Goal: Task Accomplishment & Management: Use online tool/utility

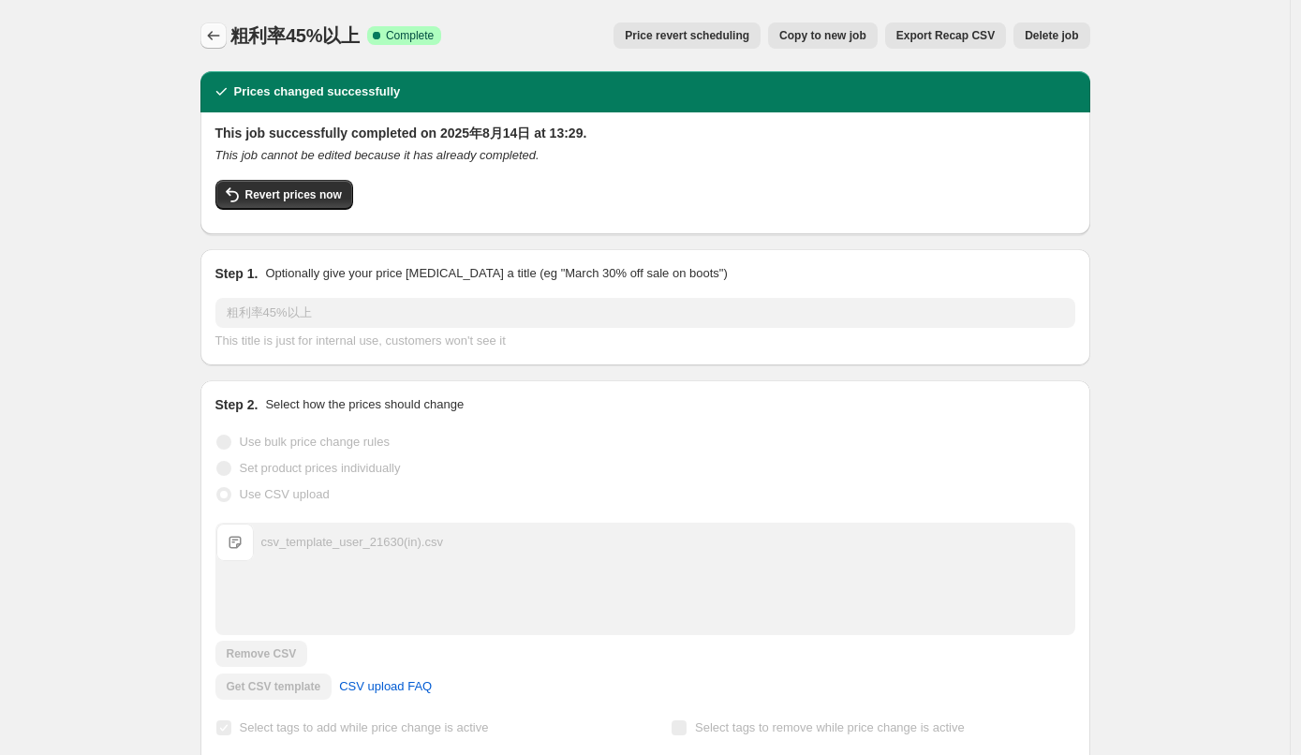
click at [208, 36] on icon "Price change jobs" at bounding box center [213, 35] width 12 height 9
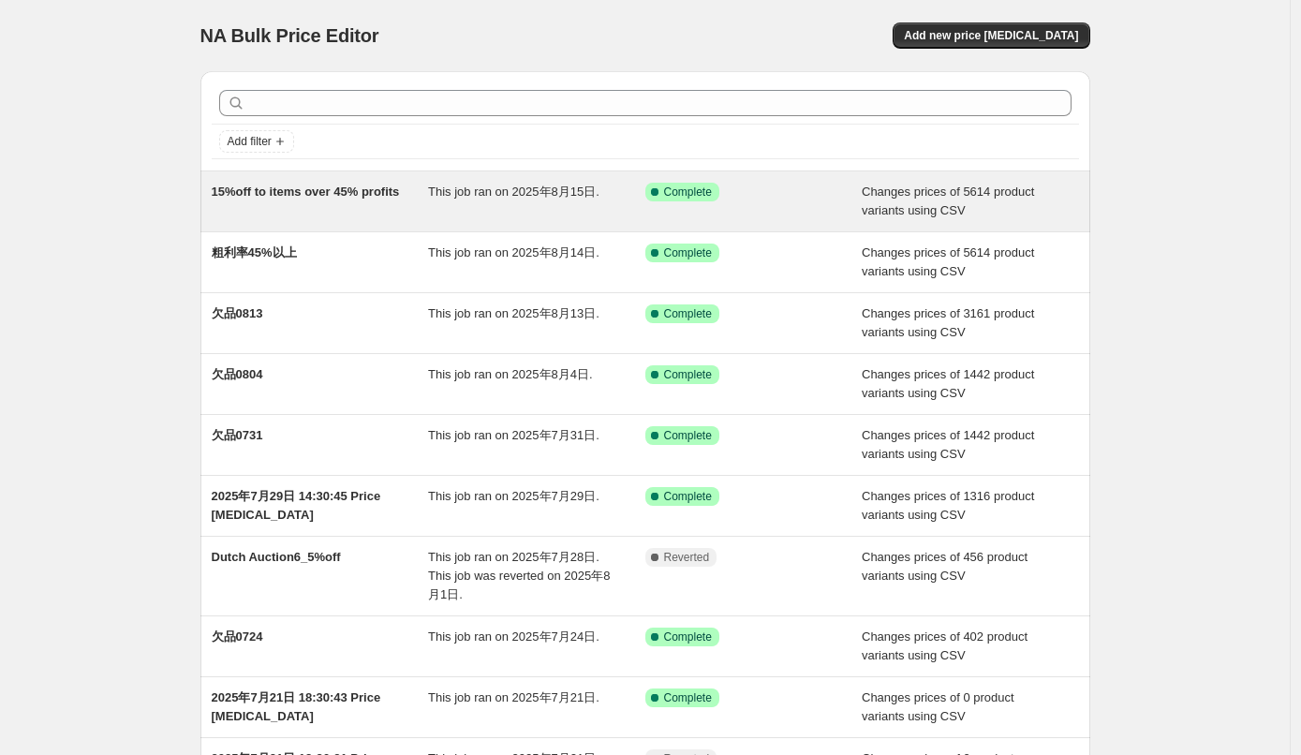
click at [282, 190] on span "15%off to items over 45% profits" at bounding box center [306, 192] width 188 height 14
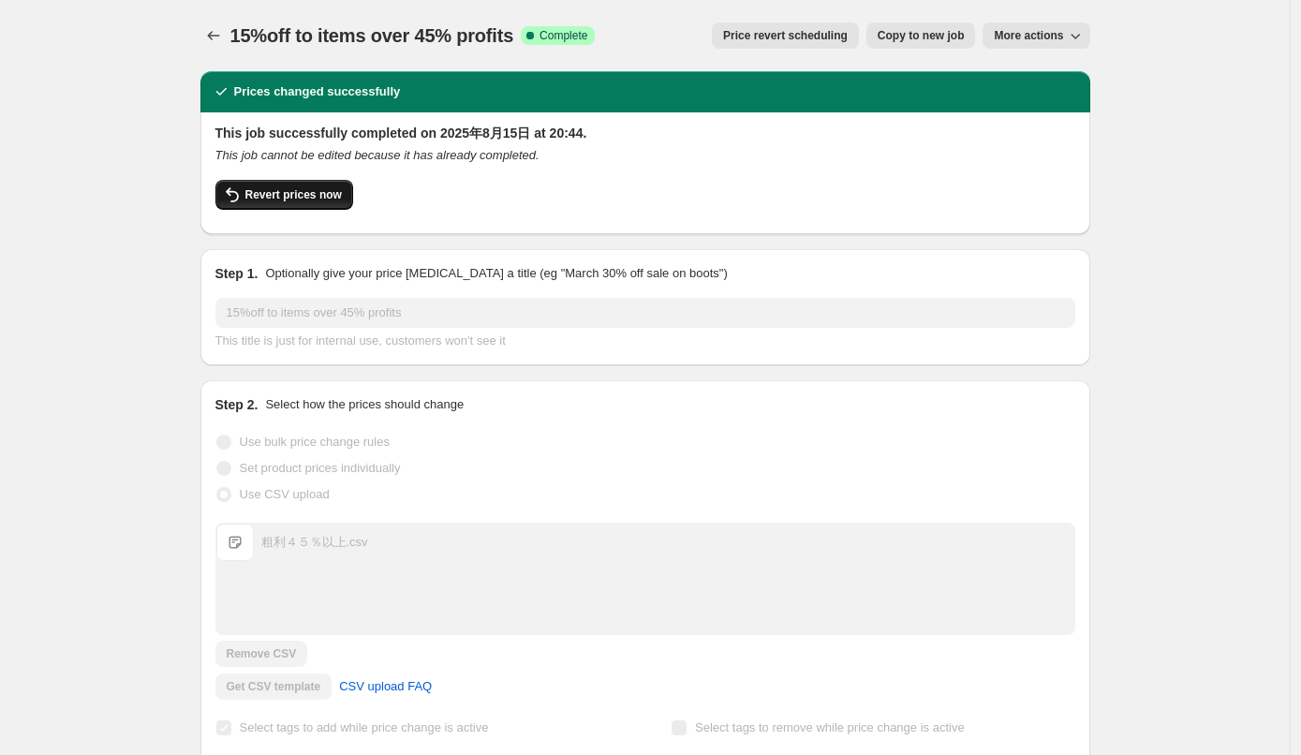
click at [304, 194] on span "Revert prices now" at bounding box center [293, 194] width 97 height 15
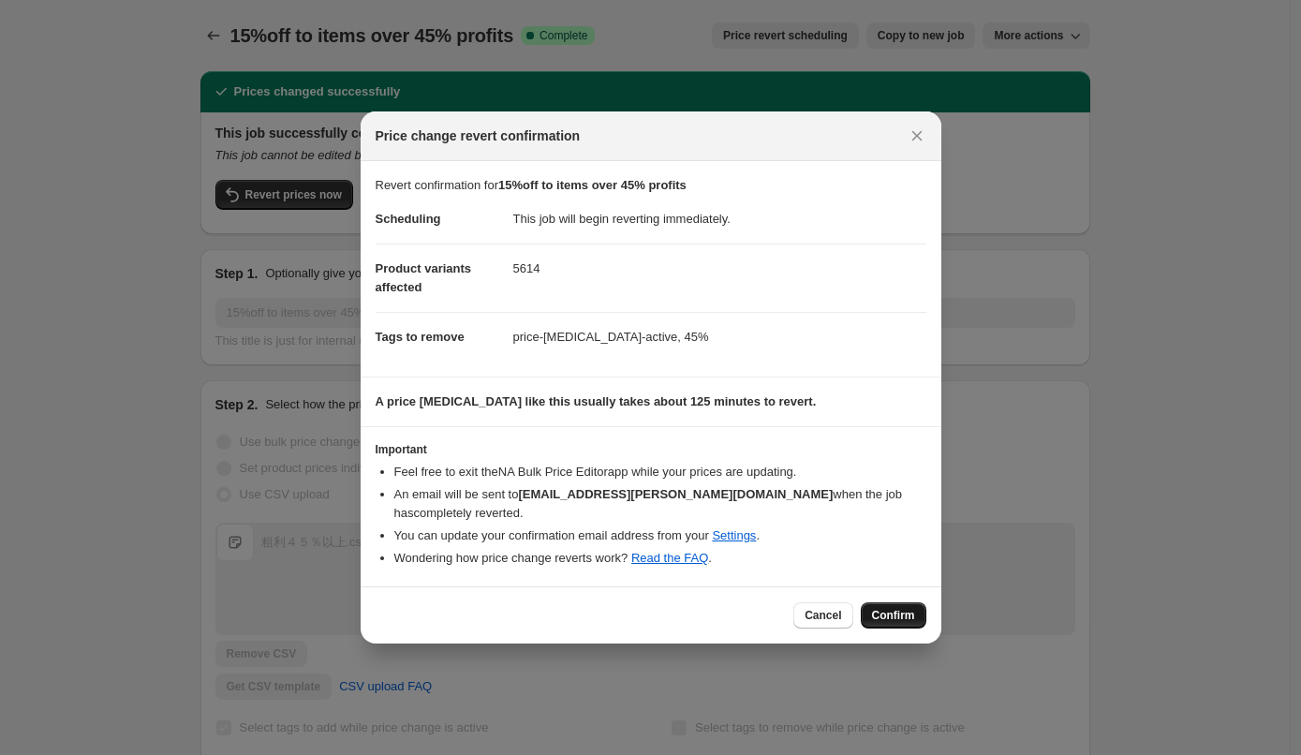
click at [875, 610] on span "Confirm" at bounding box center [893, 615] width 43 height 15
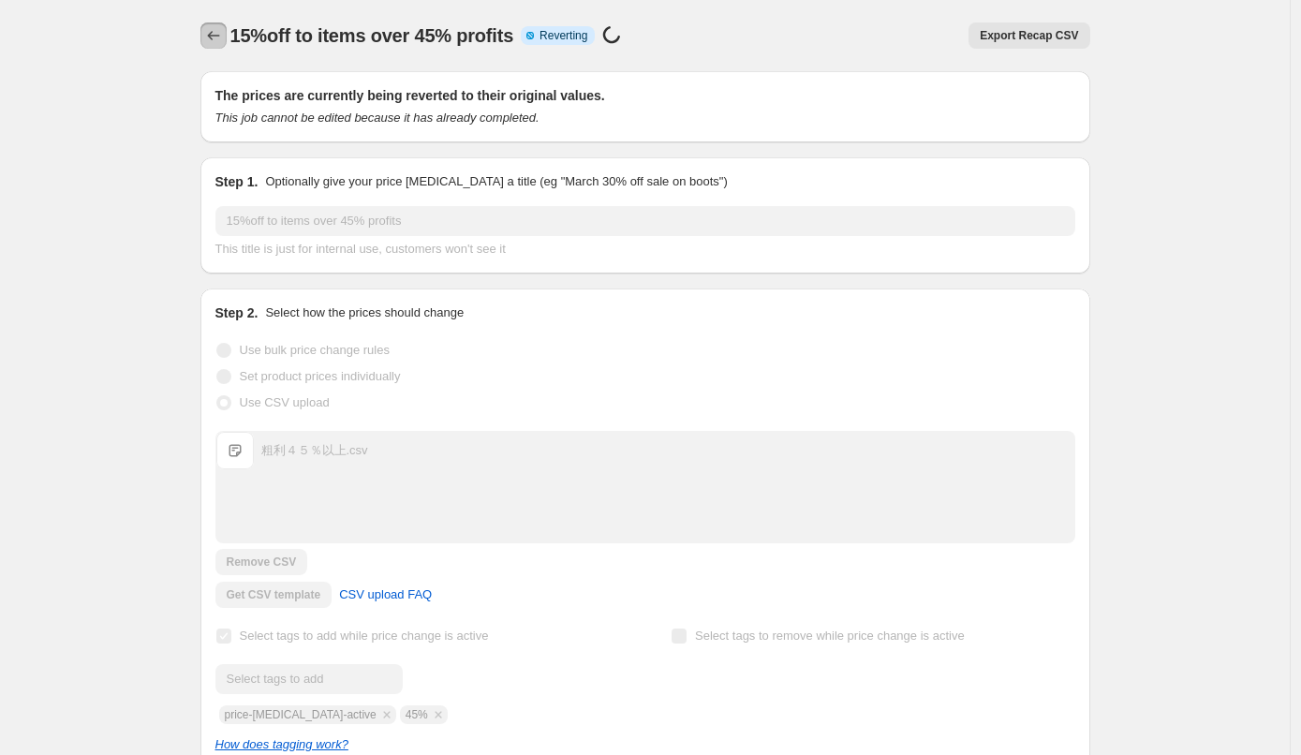
click at [212, 40] on icon "Price change jobs" at bounding box center [213, 35] width 19 height 19
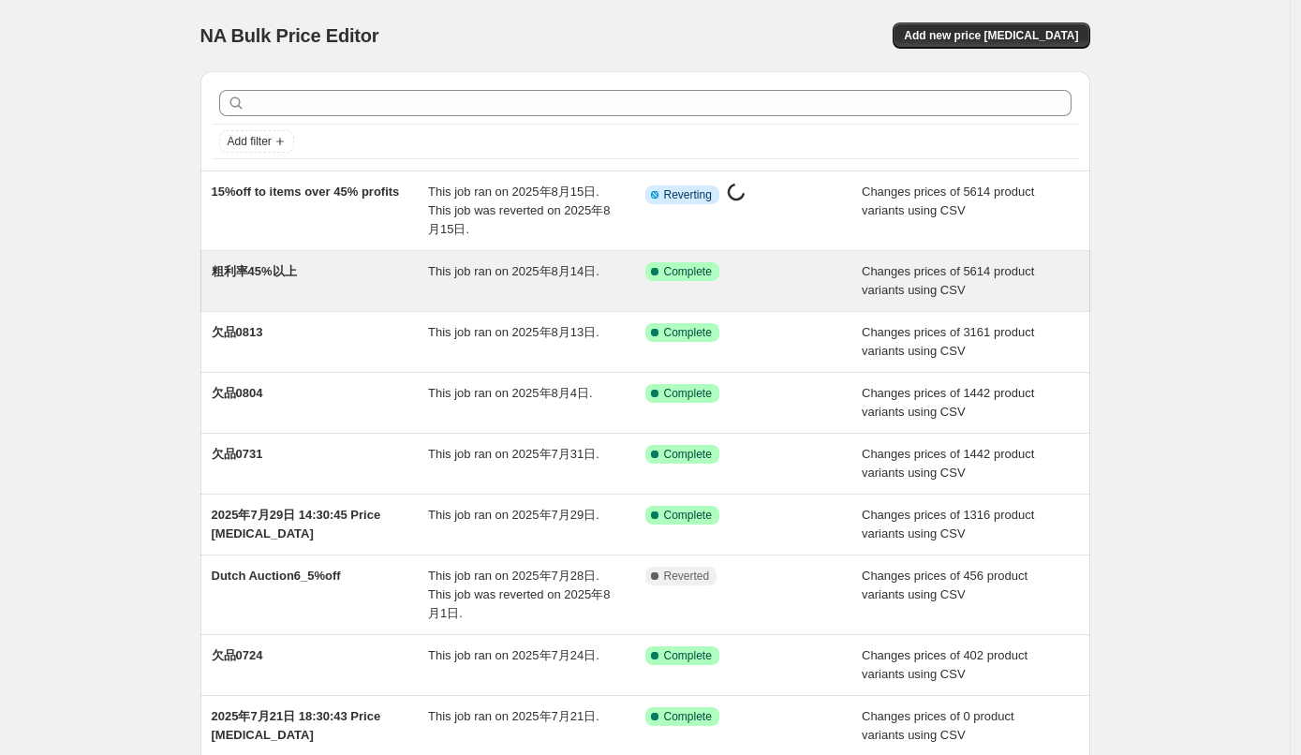
click at [282, 273] on span "粗利率45%以上" at bounding box center [254, 271] width 85 height 14
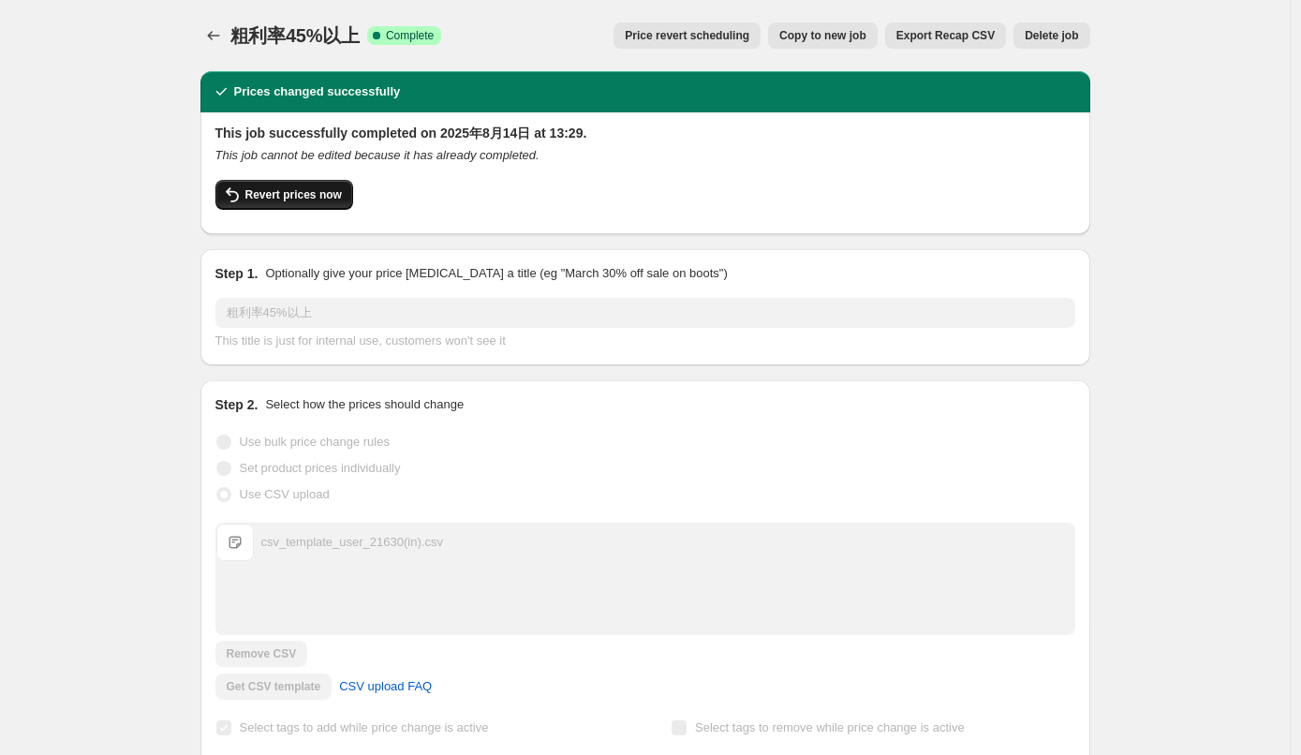
click at [305, 190] on span "Revert prices now" at bounding box center [293, 194] width 97 height 15
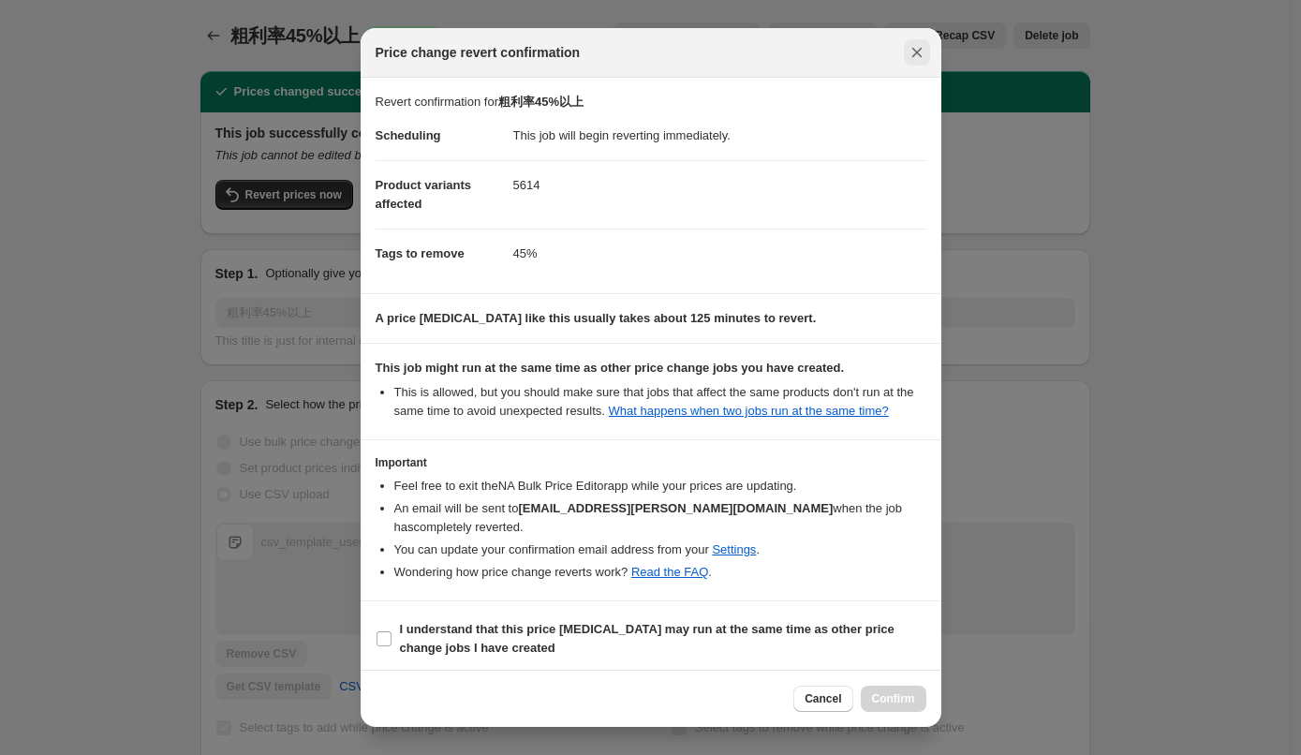
click at [925, 51] on icon "Close" at bounding box center [917, 52] width 19 height 19
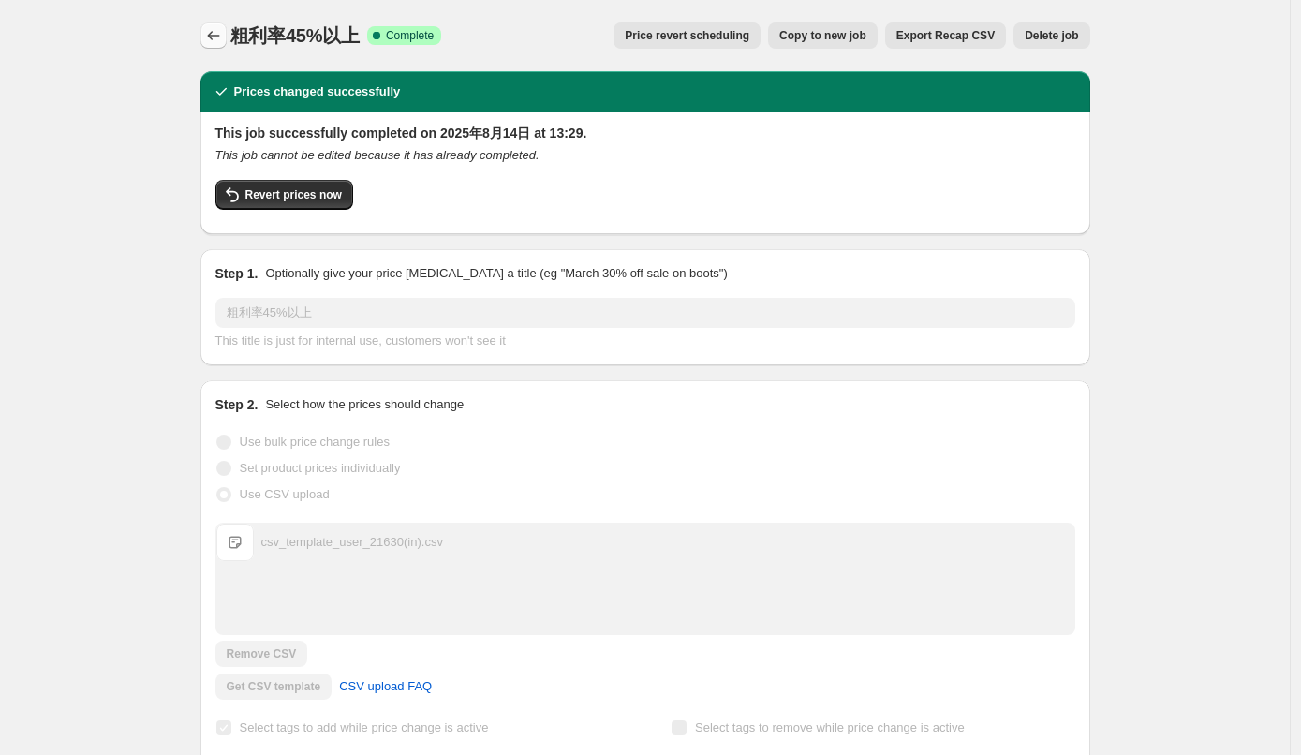
click at [214, 36] on icon "Price change jobs" at bounding box center [213, 35] width 12 height 9
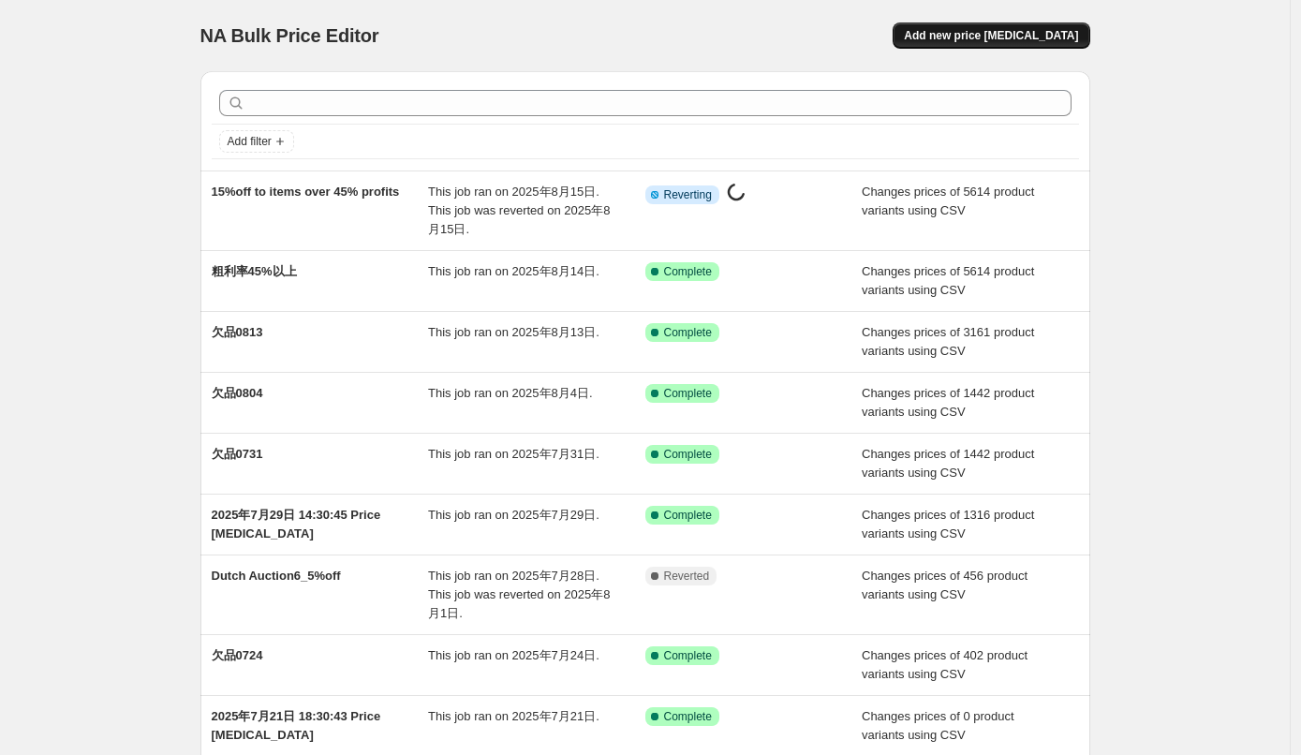
click at [989, 45] on button "Add new price [MEDICAL_DATA]" at bounding box center [991, 35] width 197 height 26
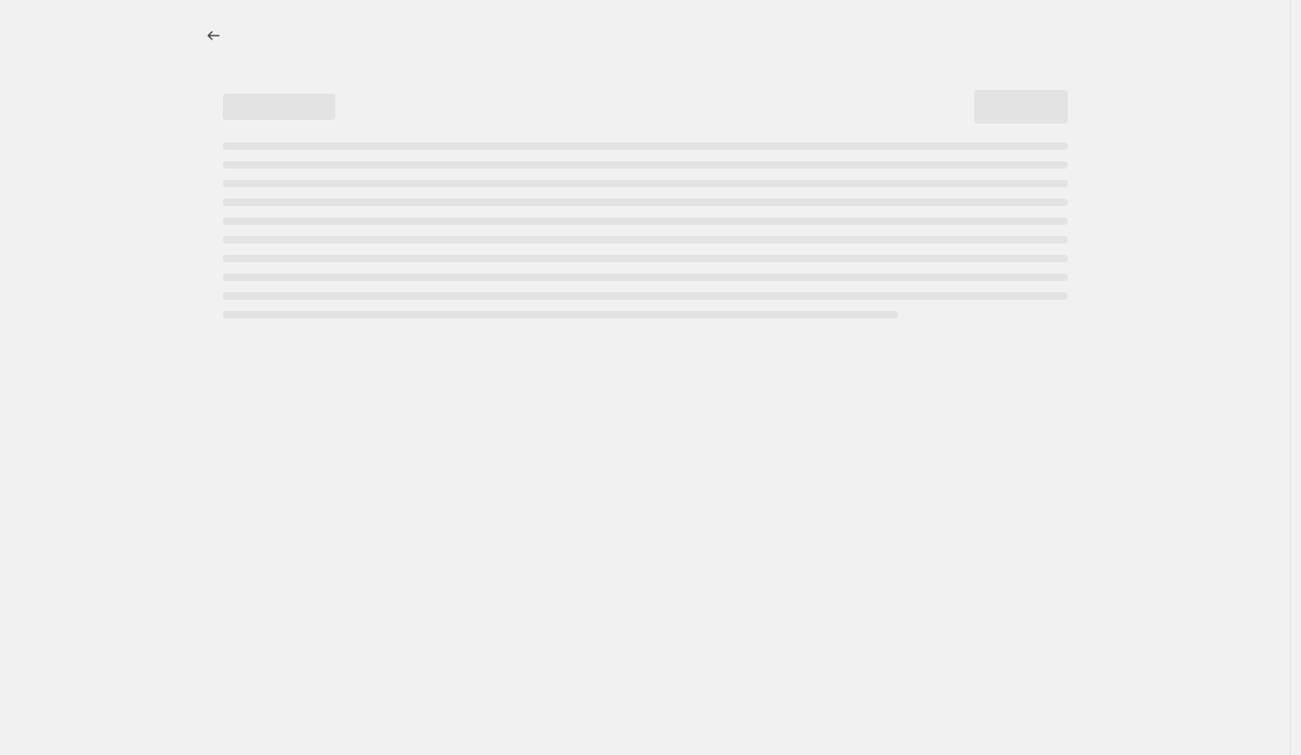
select select "percentage"
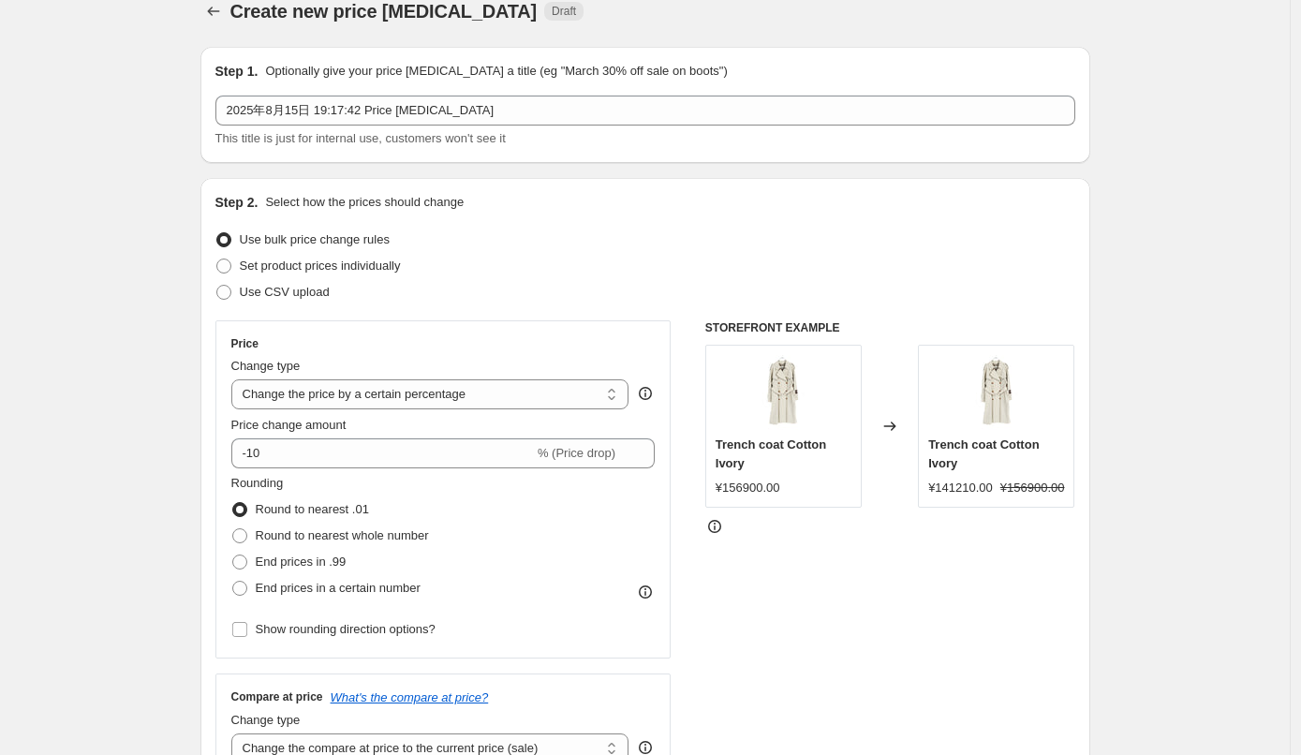
scroll to position [27, 0]
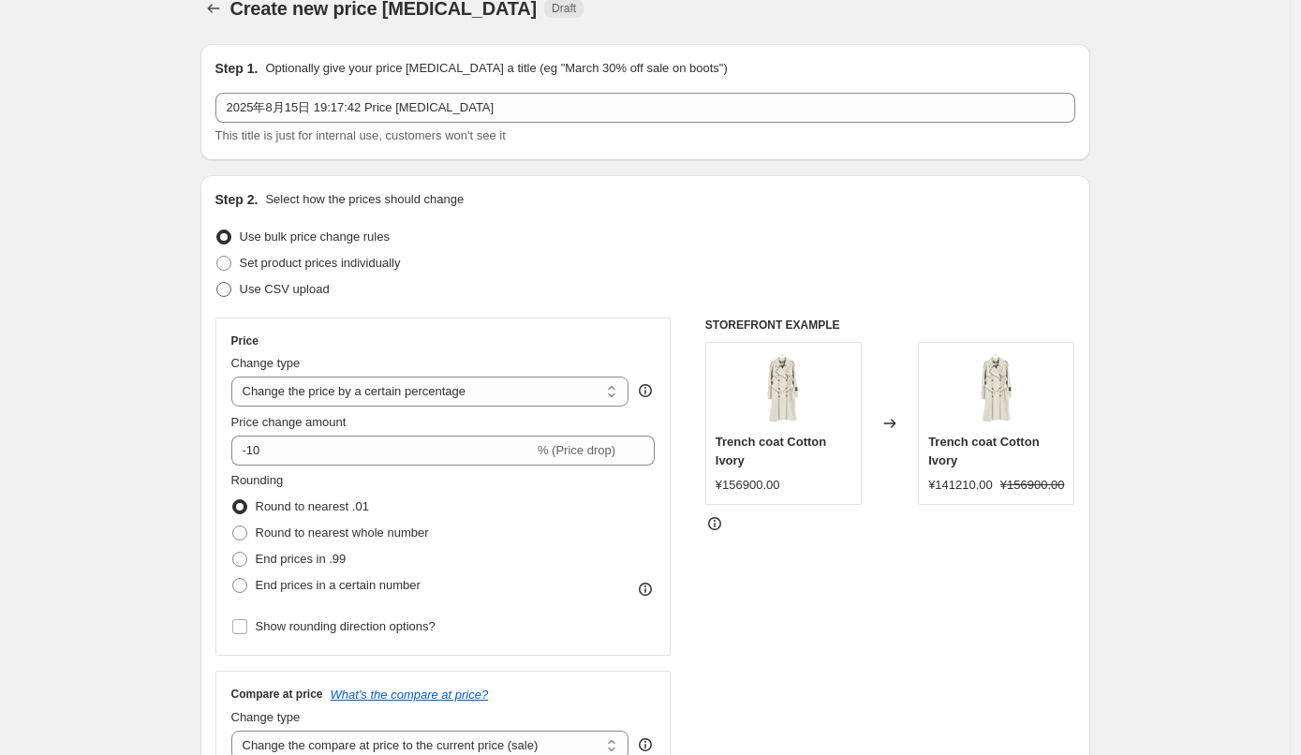
click at [290, 289] on span "Use CSV upload" at bounding box center [285, 289] width 90 height 14
click at [217, 283] on input "Use CSV upload" at bounding box center [216, 282] width 1 height 1
radio input "true"
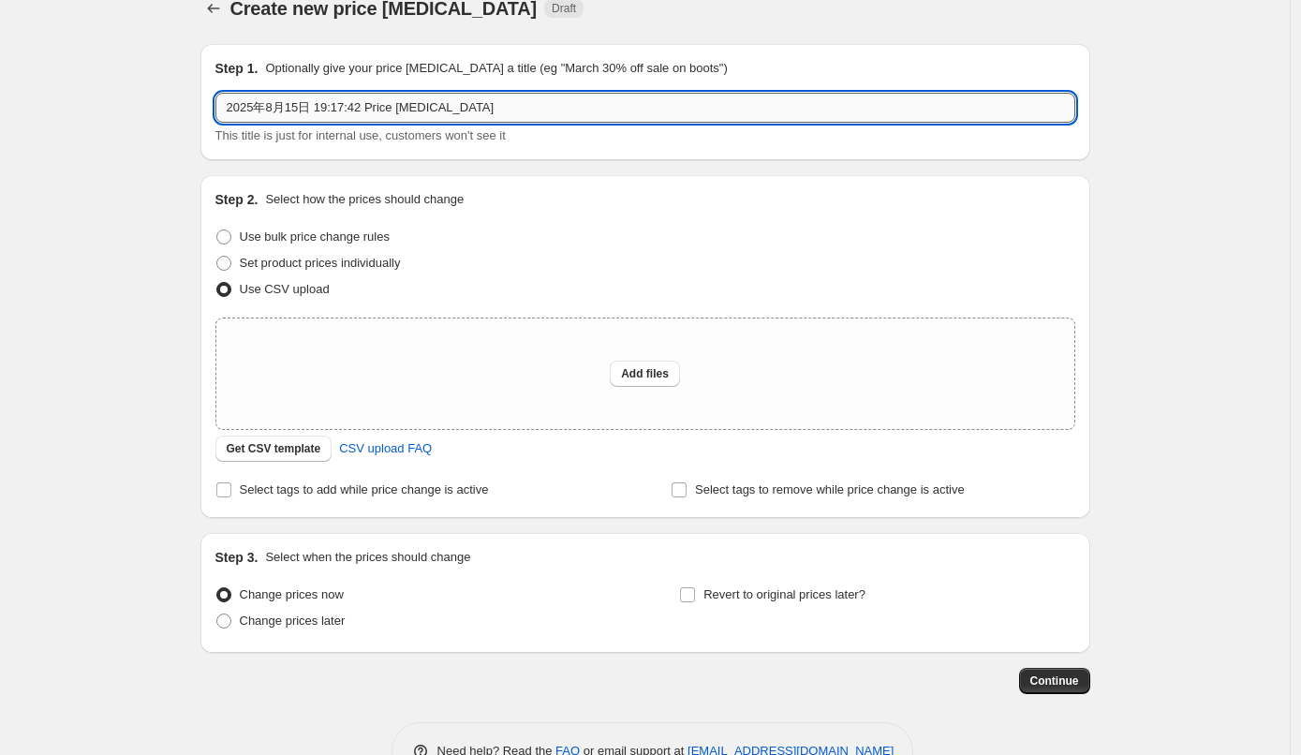
click at [477, 109] on input "2025年8月15日 19:17:42 Price [MEDICAL_DATA]" at bounding box center [646, 108] width 860 height 30
type input "45%テスト"
click at [306, 445] on span "Get CSV template" at bounding box center [274, 448] width 95 height 15
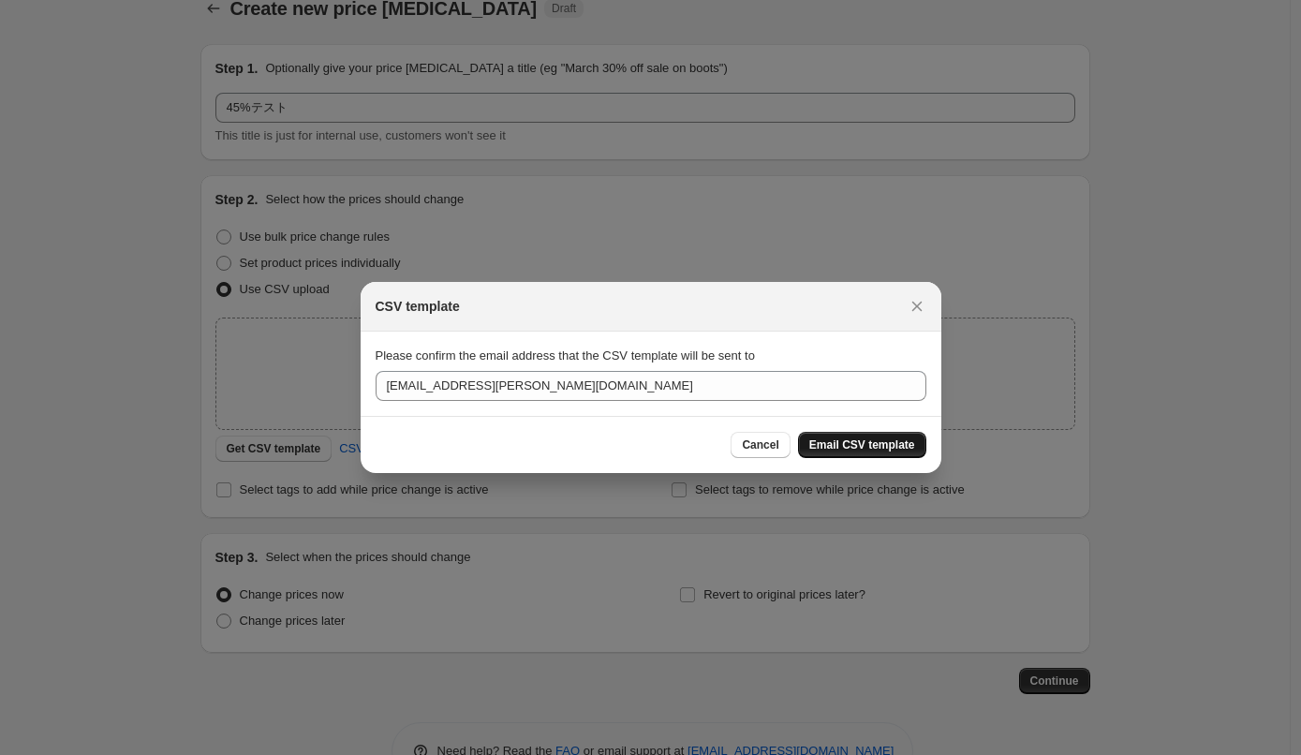
click at [841, 445] on span "Email CSV template" at bounding box center [863, 445] width 106 height 15
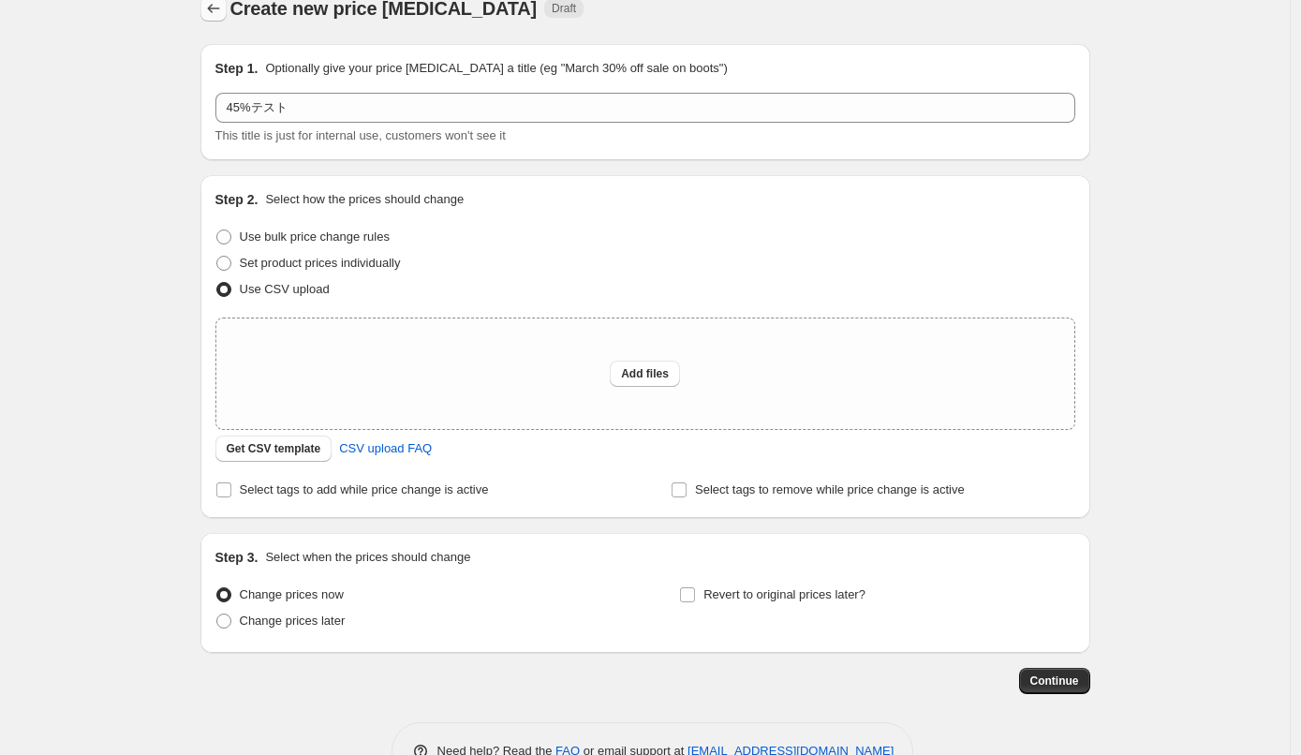
click at [212, 12] on icon "Price change jobs" at bounding box center [213, 8] width 19 height 19
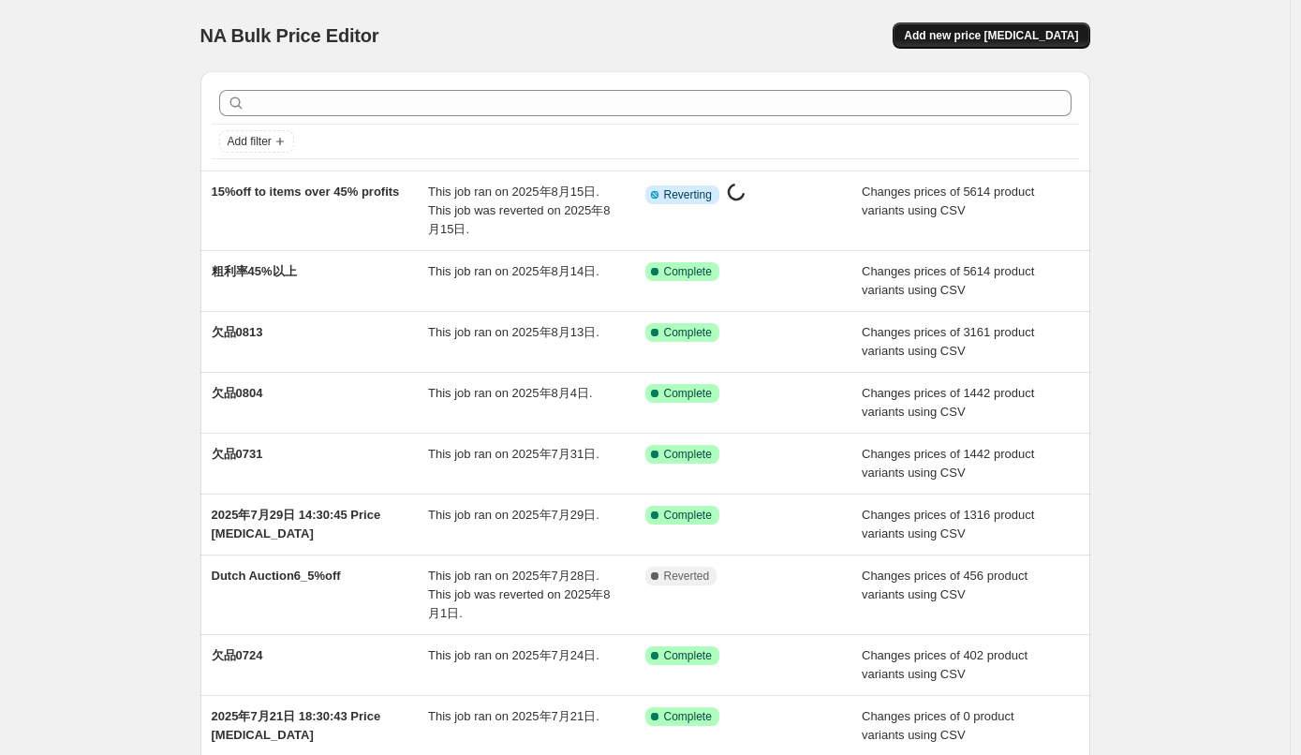
click at [952, 37] on span "Add new price [MEDICAL_DATA]" at bounding box center [991, 35] width 174 height 15
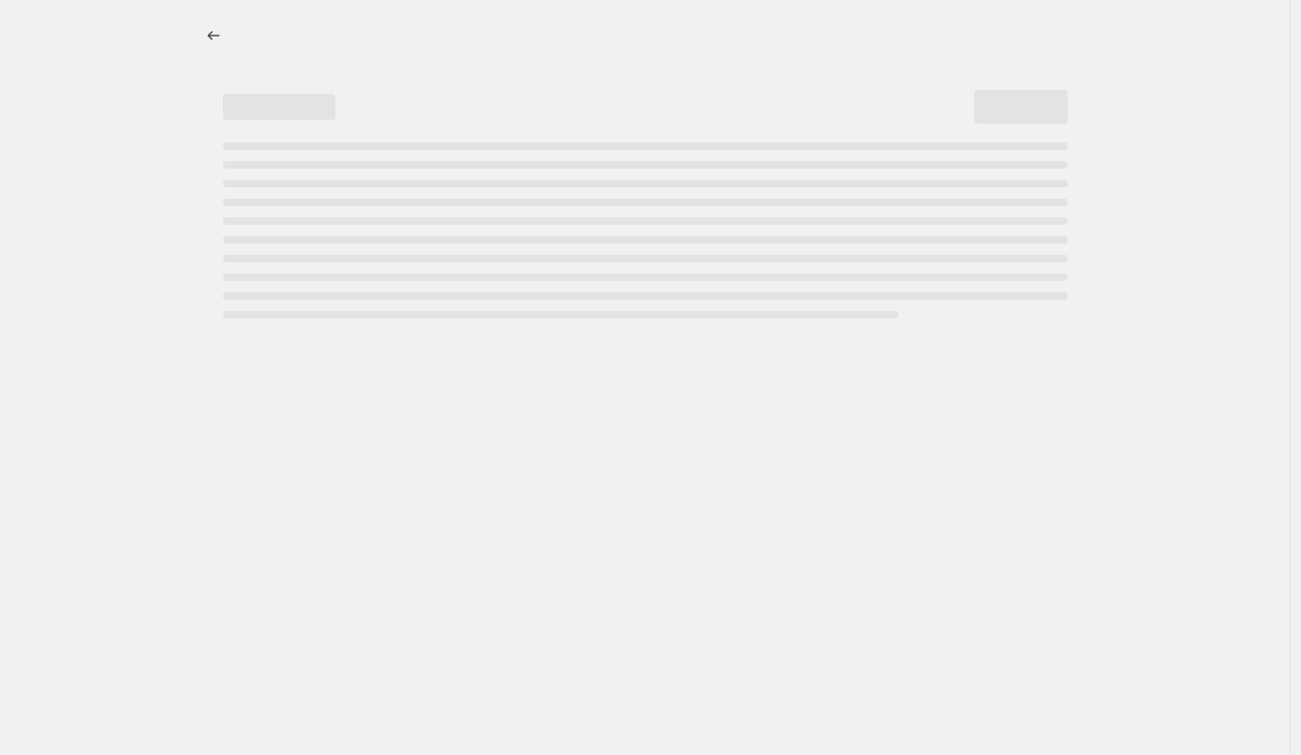
select select "percentage"
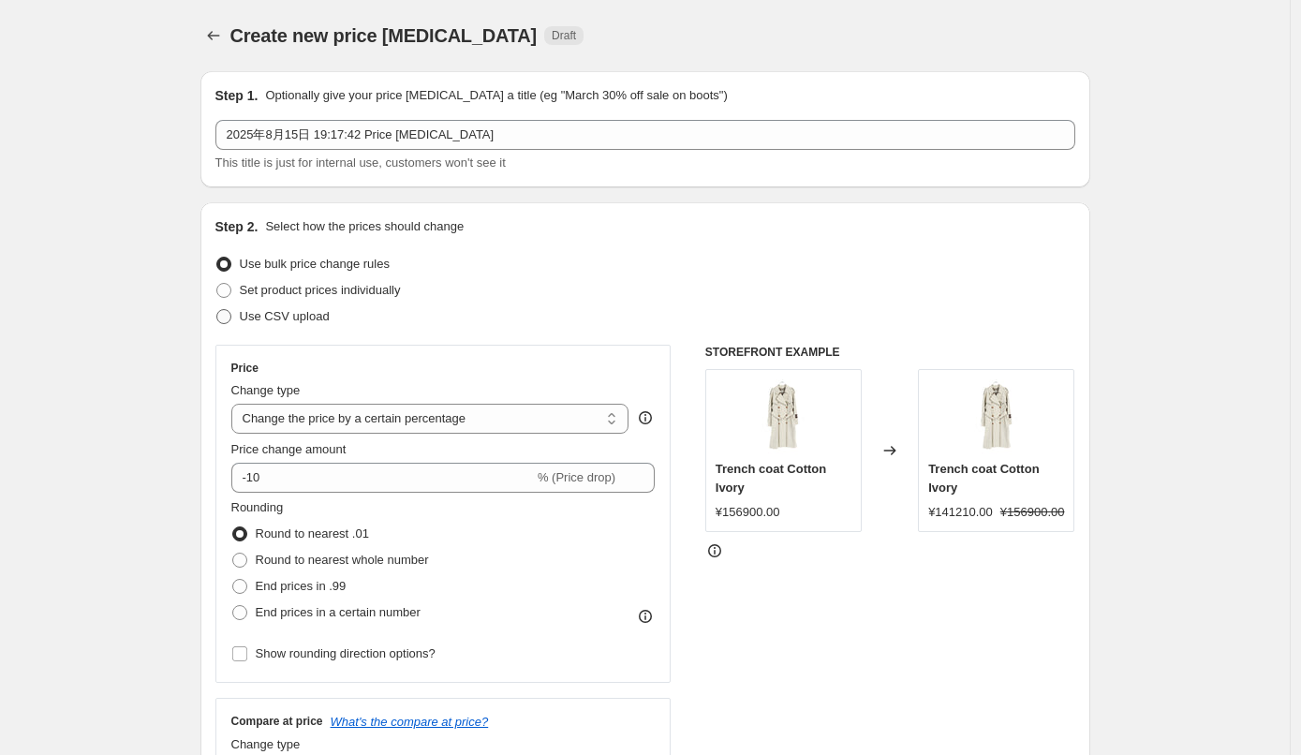
click at [303, 309] on span "Use CSV upload" at bounding box center [285, 316] width 90 height 14
click at [217, 309] on input "Use CSV upload" at bounding box center [216, 309] width 1 height 1
radio input "true"
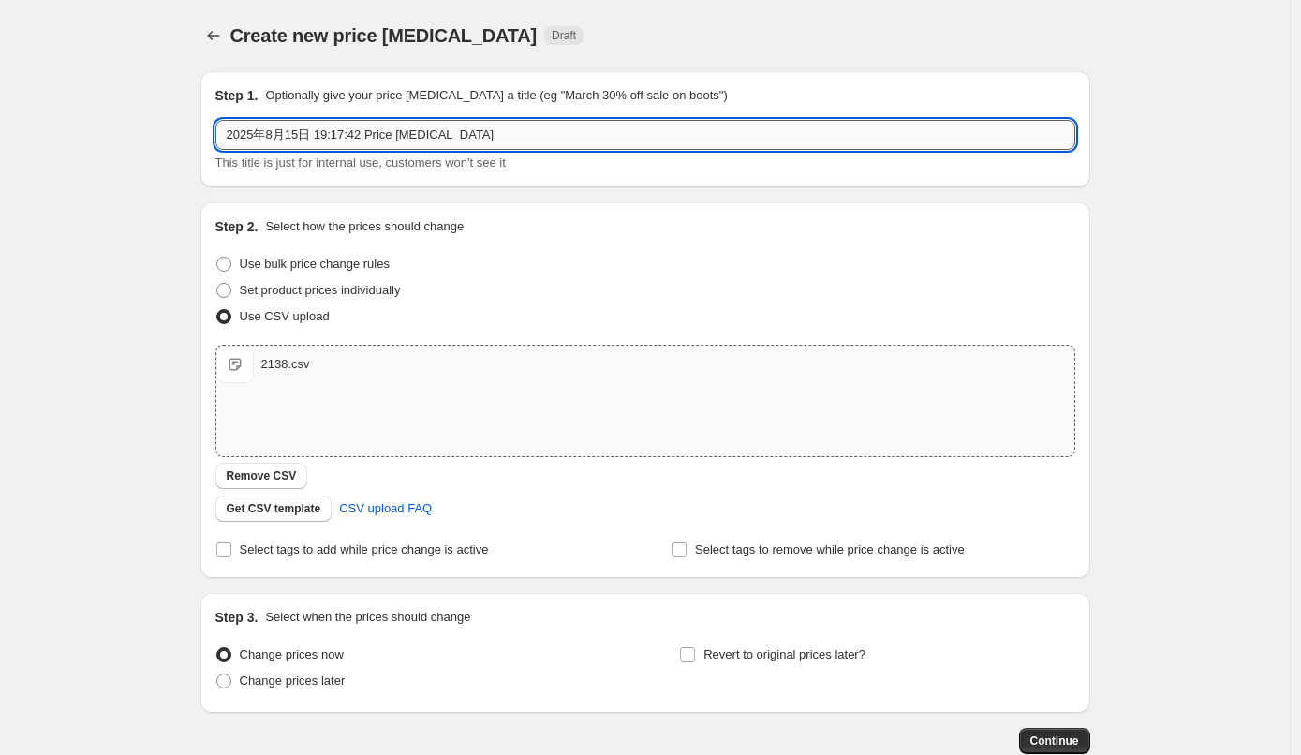
click at [604, 139] on input "2025年8月15日 19:17:42 Price [MEDICAL_DATA]" at bounding box center [646, 135] width 860 height 30
type input "45テスト"
click at [1035, 735] on span "Continue" at bounding box center [1055, 741] width 49 height 15
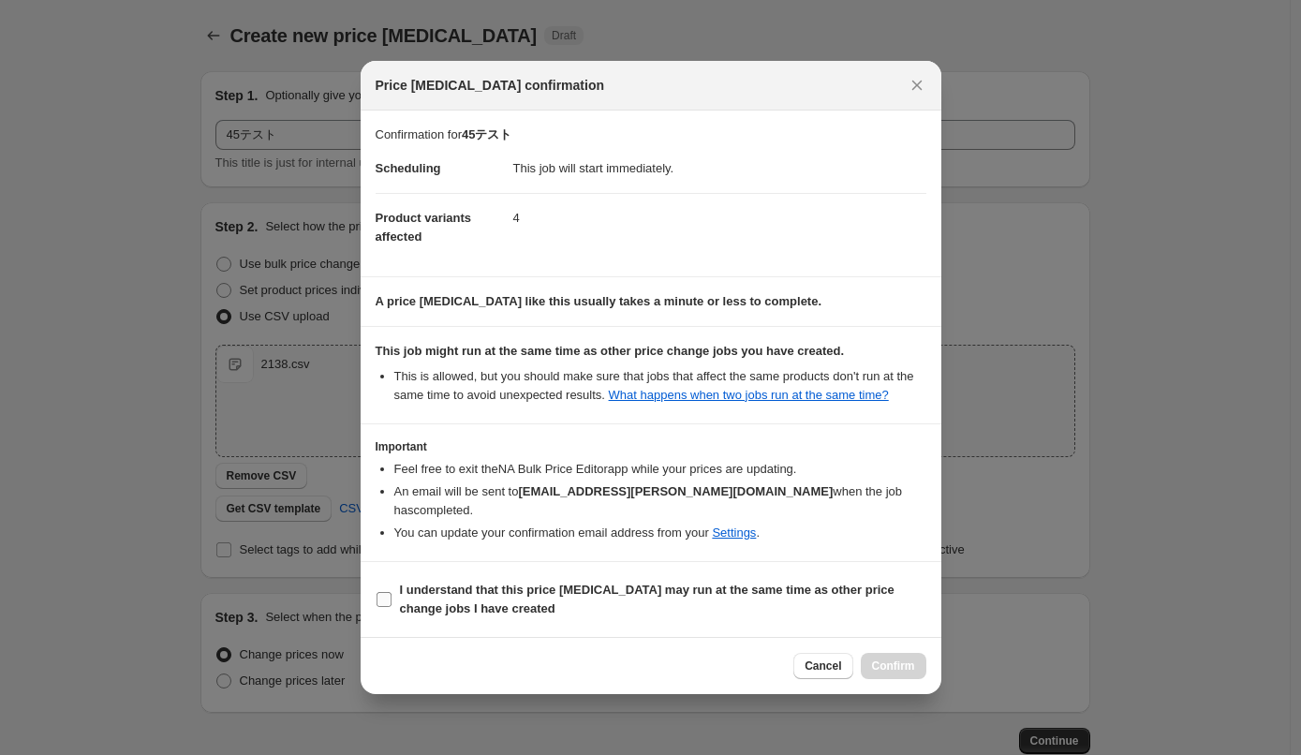
click at [476, 583] on b "I understand that this price [MEDICAL_DATA] may run at the same time as other p…" at bounding box center [647, 599] width 495 height 33
click at [392, 592] on input "I understand that this price [MEDICAL_DATA] may run at the same time as other p…" at bounding box center [384, 599] width 15 height 15
checkbox input "true"
click at [872, 662] on span "Confirm" at bounding box center [893, 666] width 43 height 15
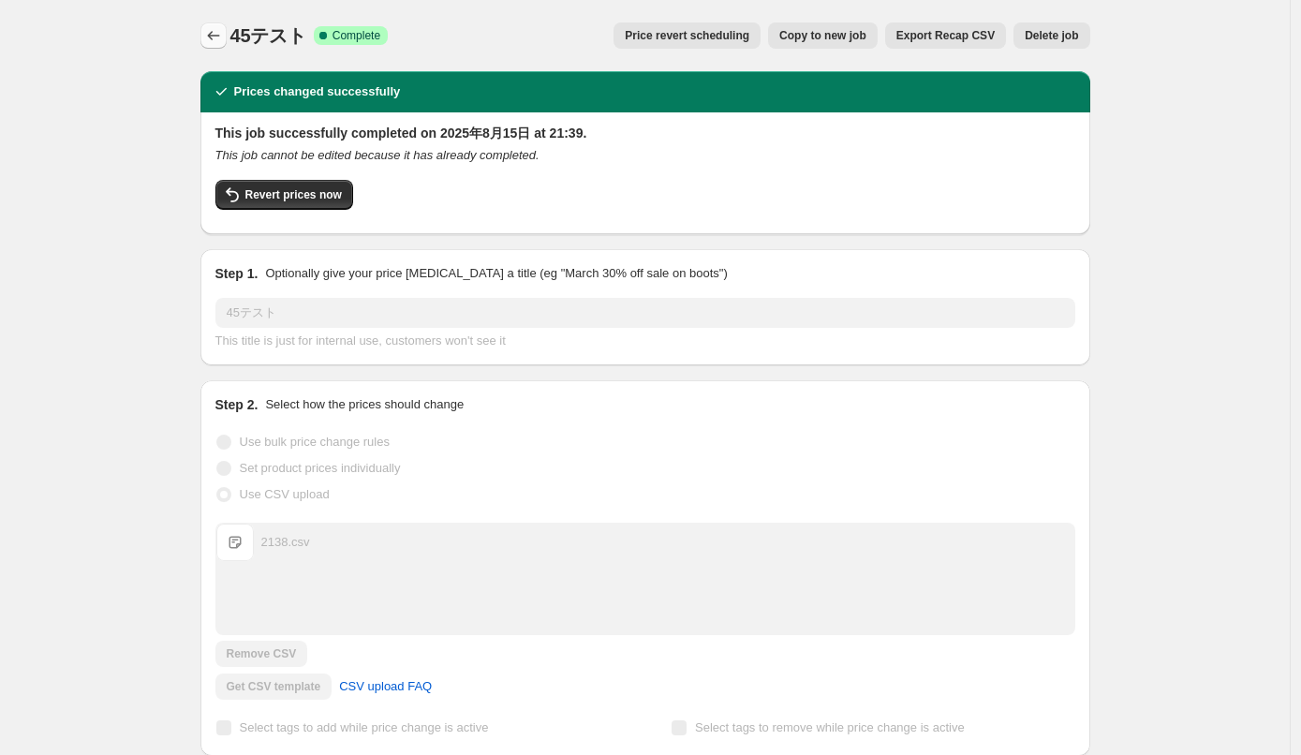
click at [223, 34] on button "Price change jobs" at bounding box center [214, 35] width 26 height 26
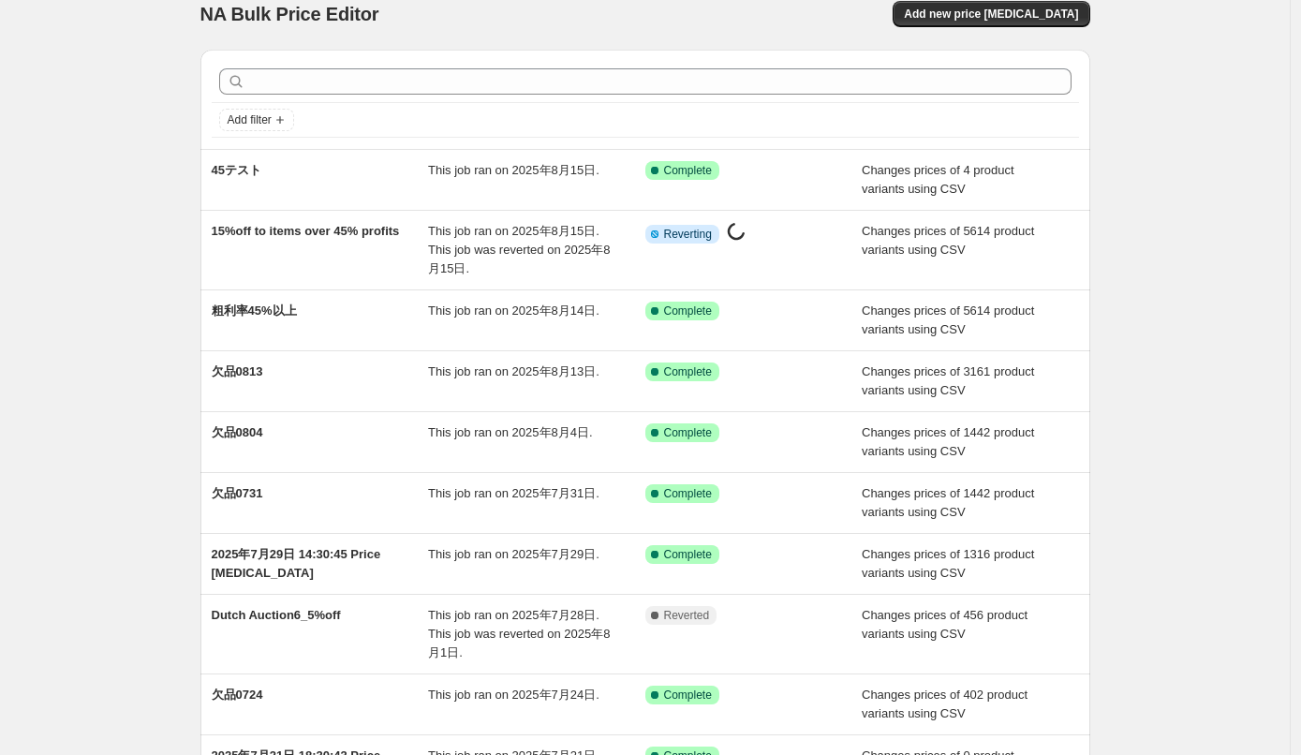
scroll to position [24, 0]
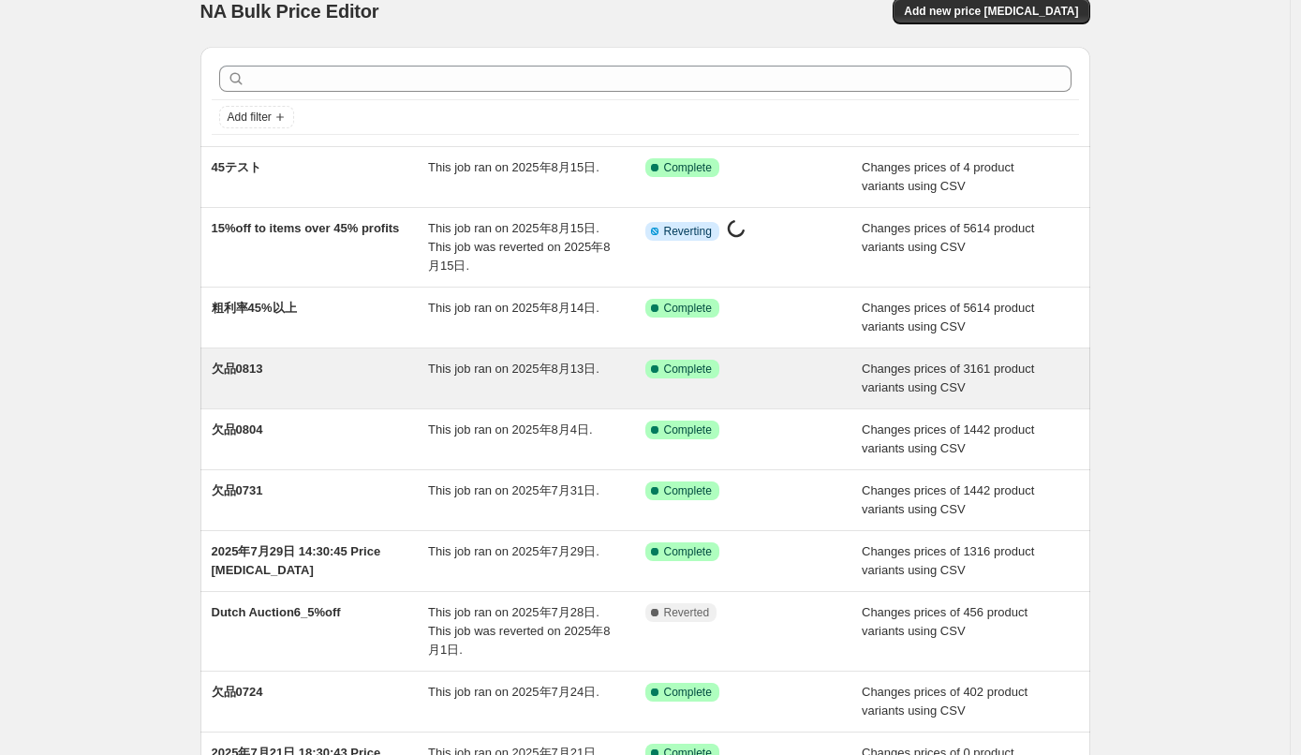
click at [249, 370] on span "欠品0813" at bounding box center [238, 369] width 52 height 14
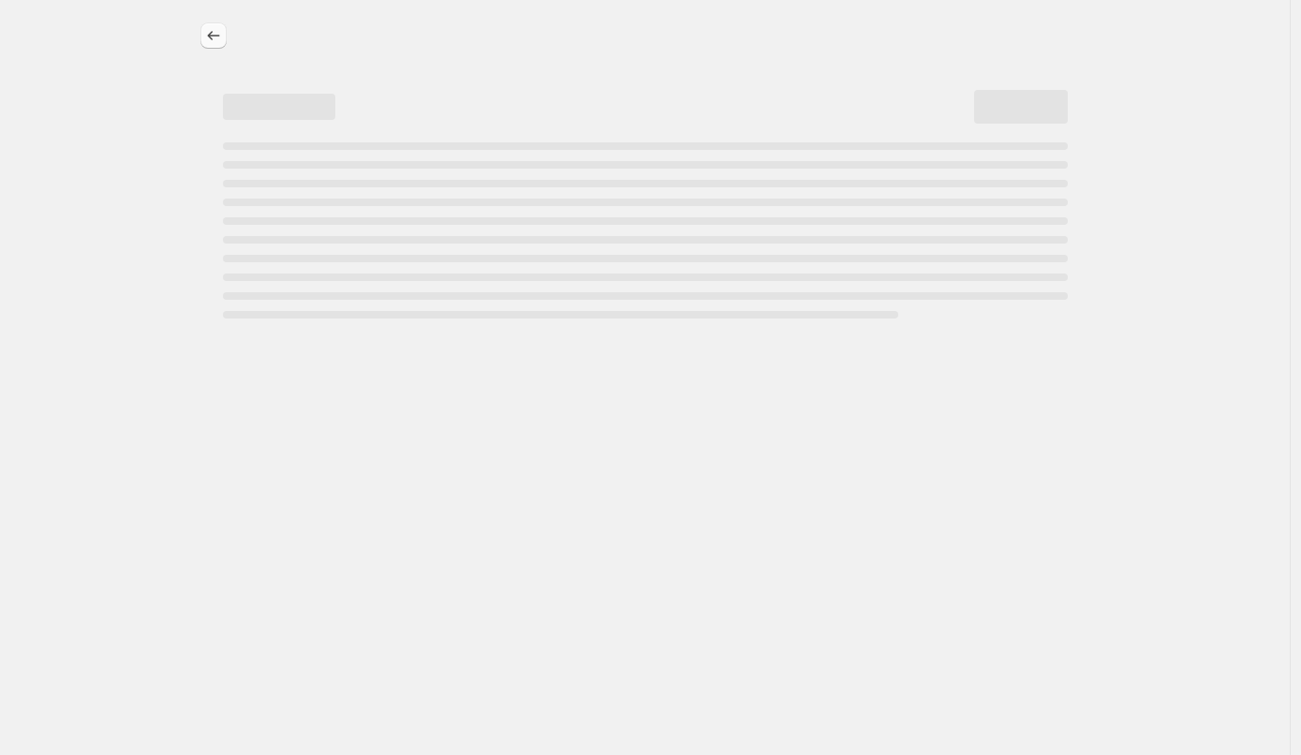
click at [213, 31] on icon "Price change jobs" at bounding box center [213, 35] width 19 height 19
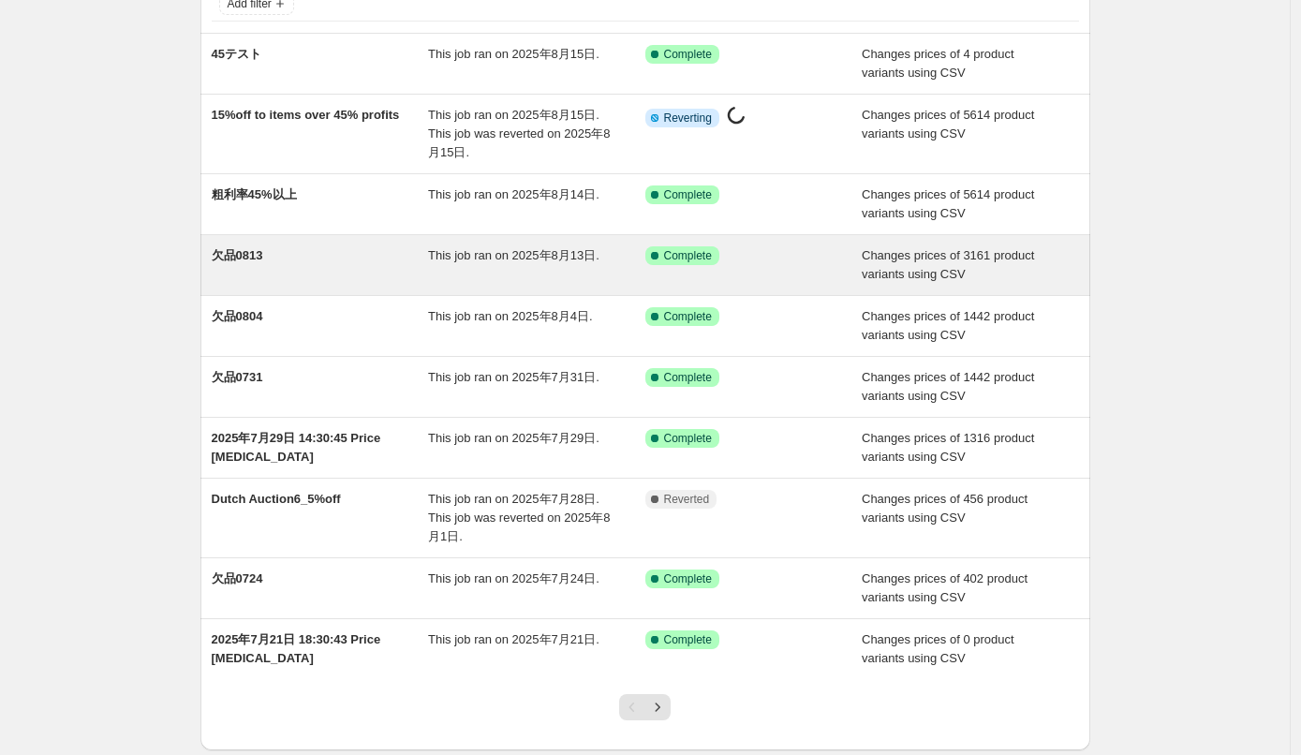
scroll to position [247, 0]
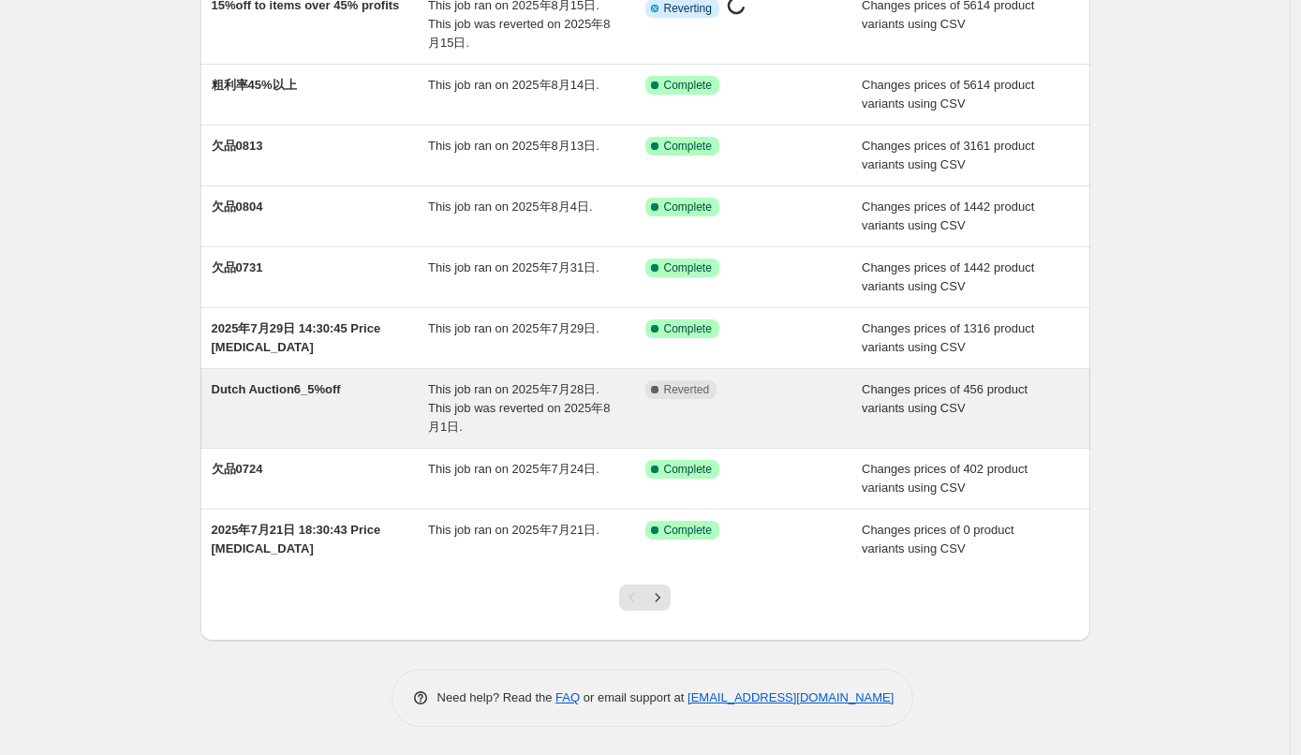
click at [264, 391] on span "Dutch Auction6_5%off" at bounding box center [276, 389] width 129 height 14
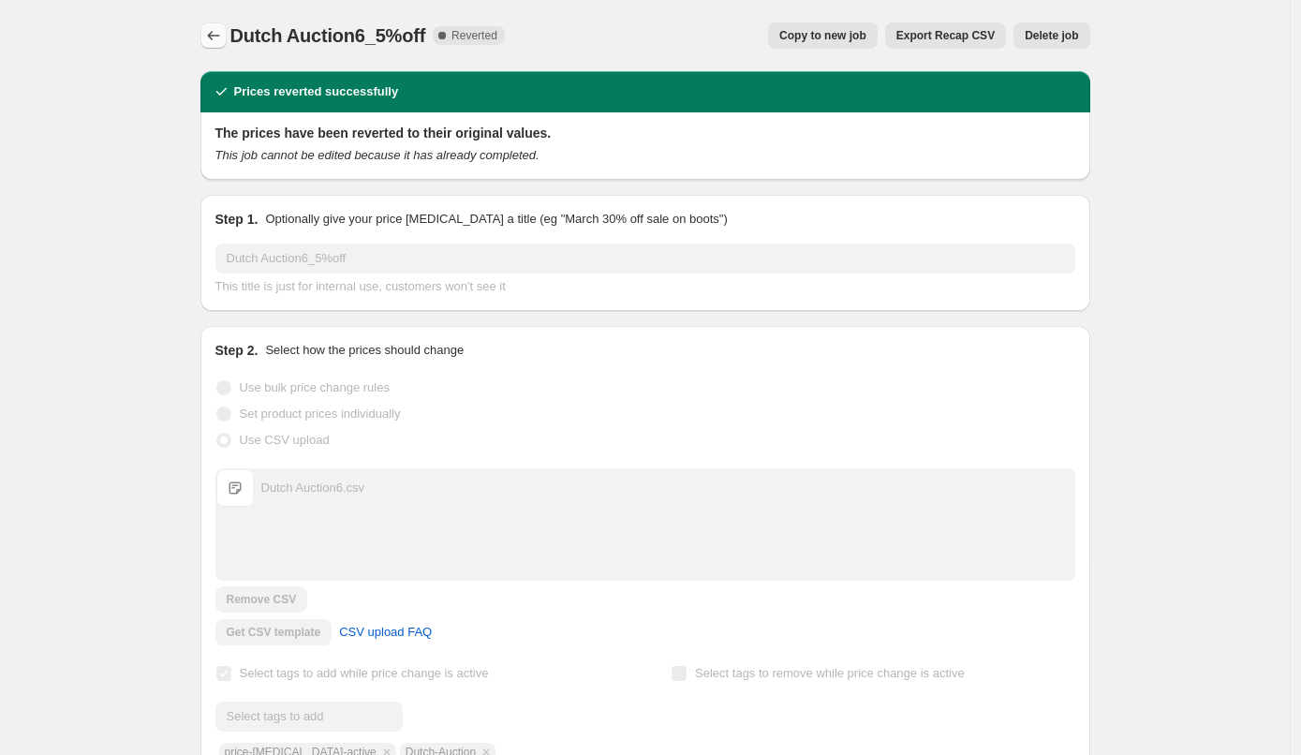
click at [214, 37] on icon "Price change jobs" at bounding box center [213, 35] width 19 height 19
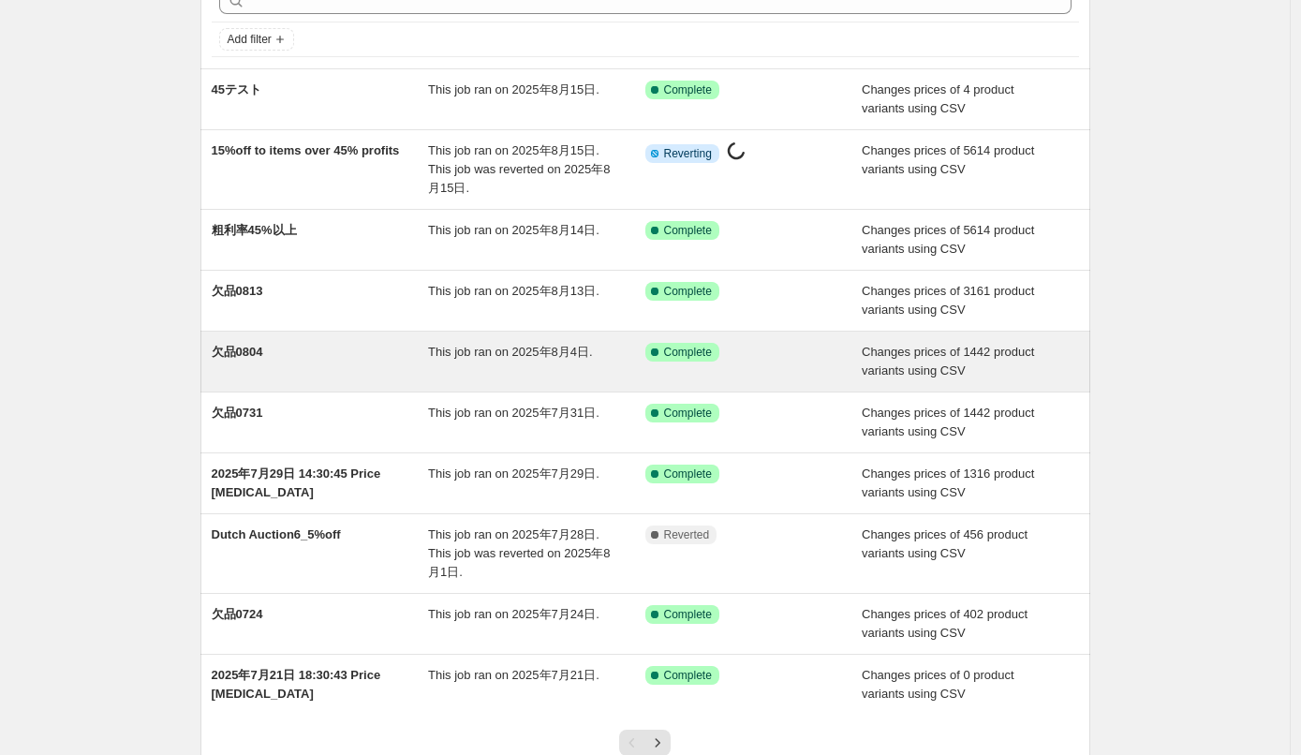
scroll to position [111, 0]
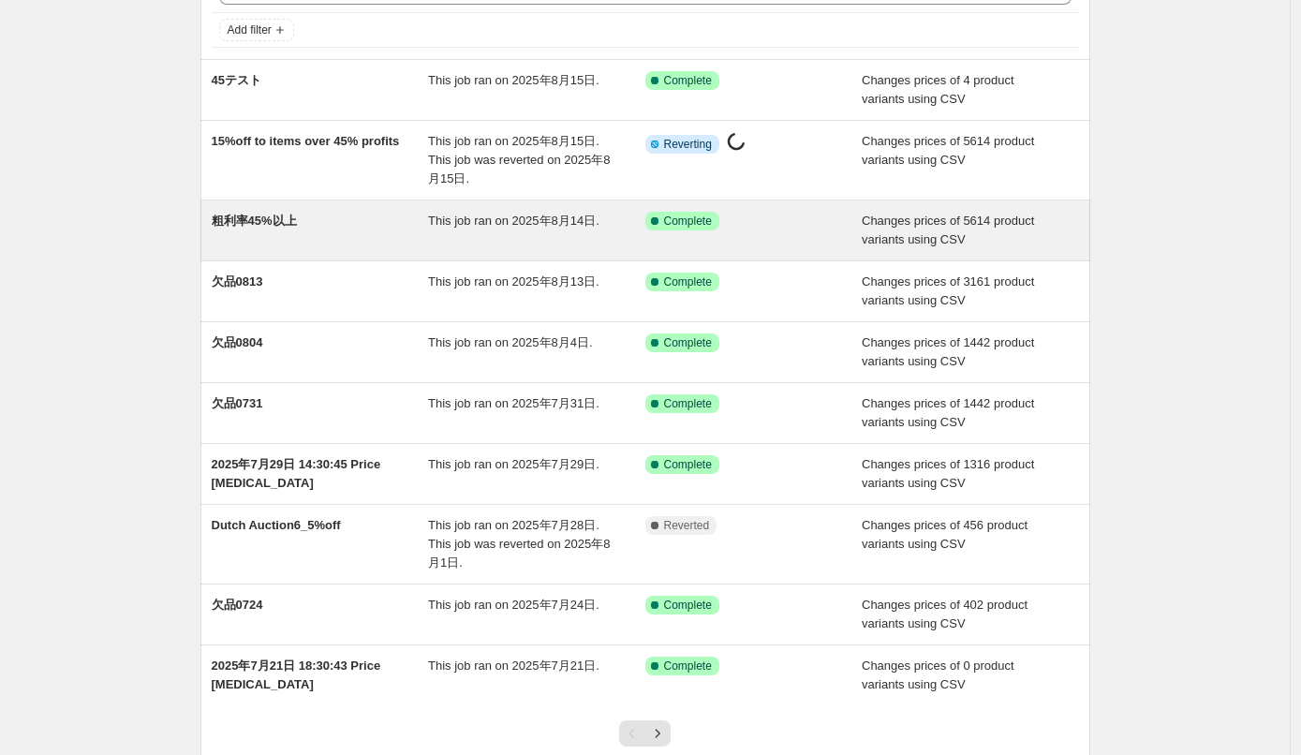
click at [265, 223] on span "粗利率45%以上" at bounding box center [254, 221] width 85 height 14
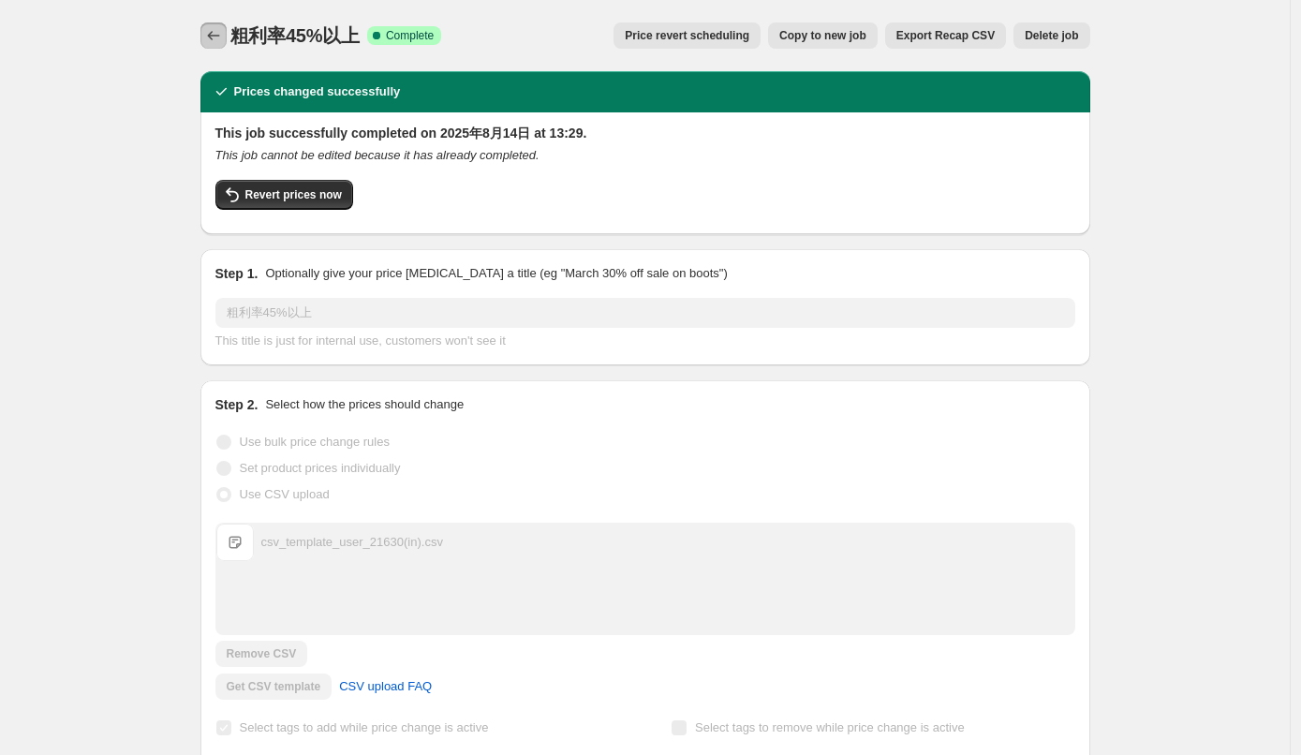
click at [216, 43] on icon "Price change jobs" at bounding box center [213, 35] width 19 height 19
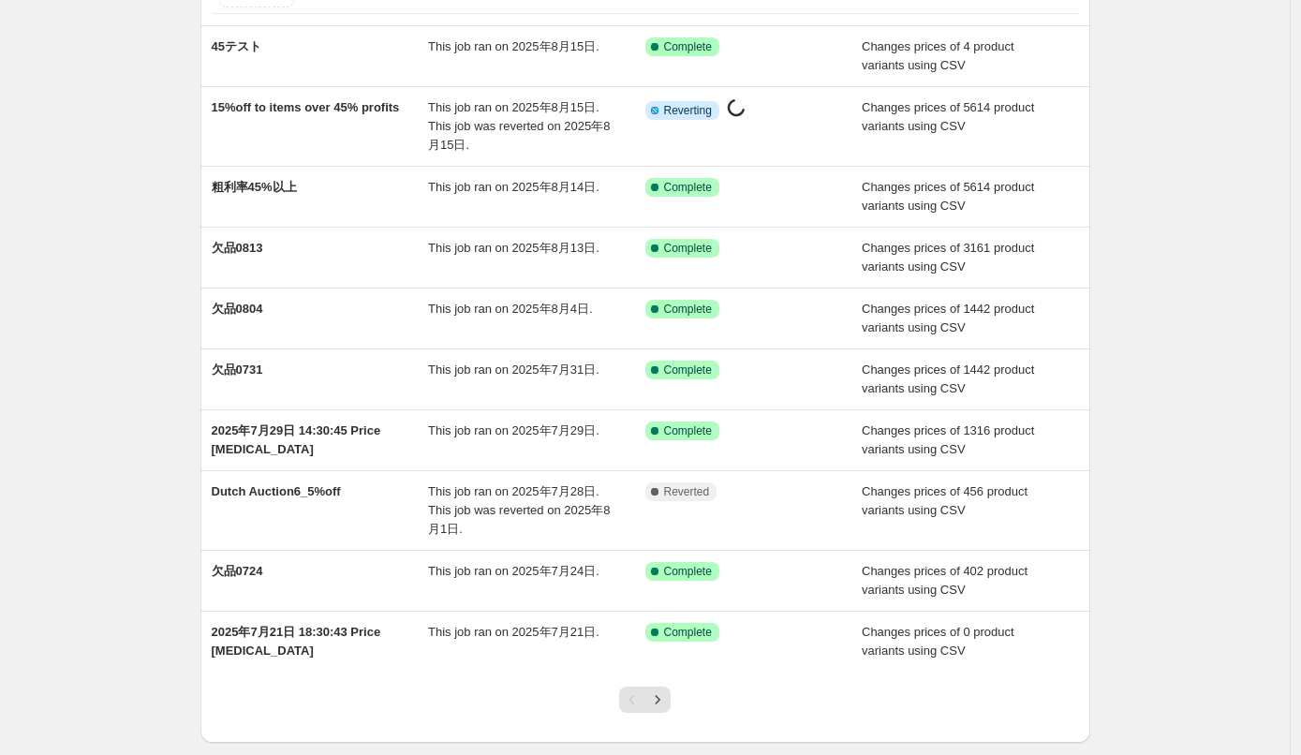
scroll to position [247, 0]
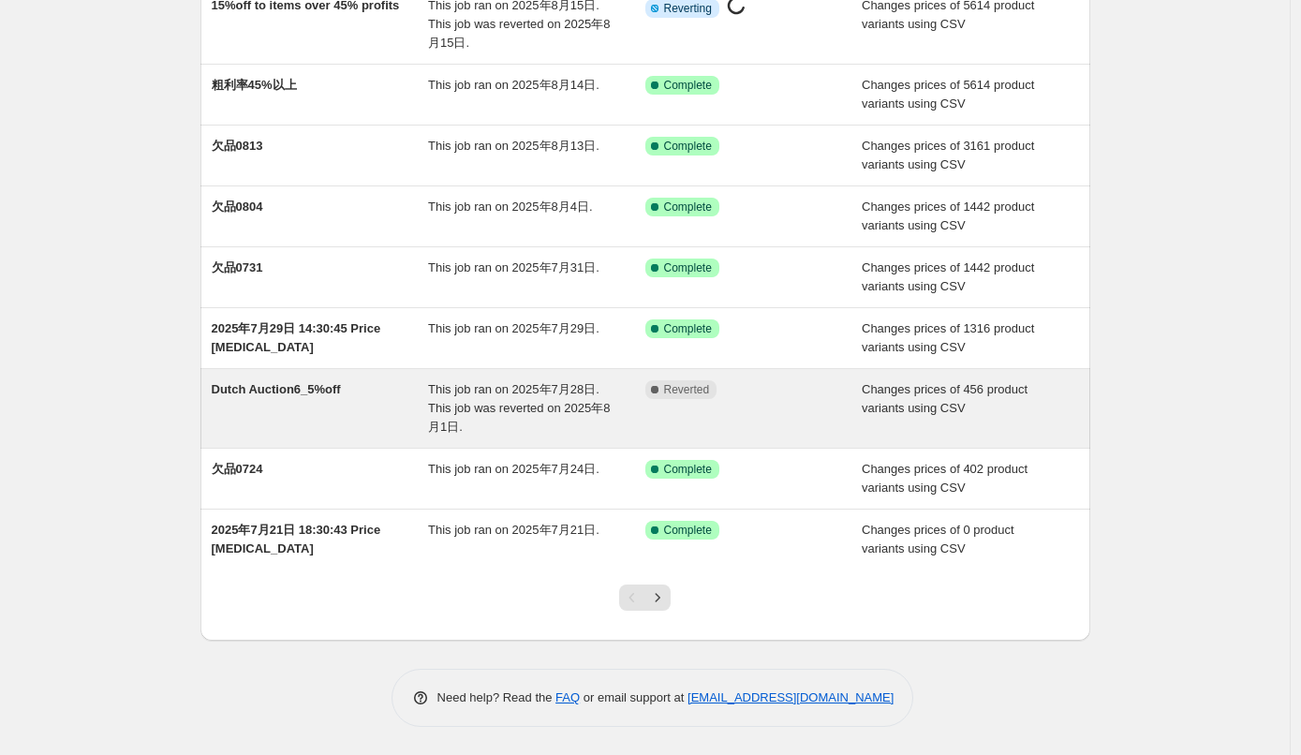
click at [265, 384] on span "Dutch Auction6_5%off" at bounding box center [276, 389] width 129 height 14
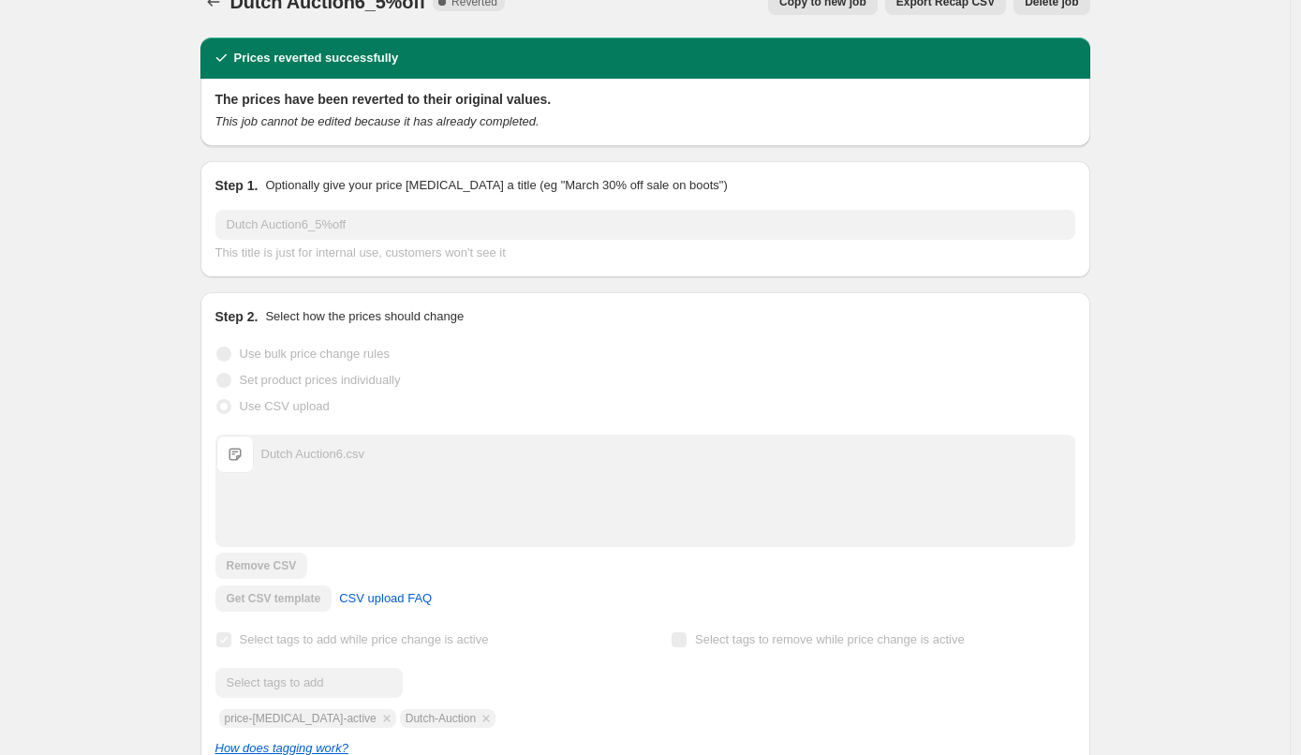
scroll to position [18, 0]
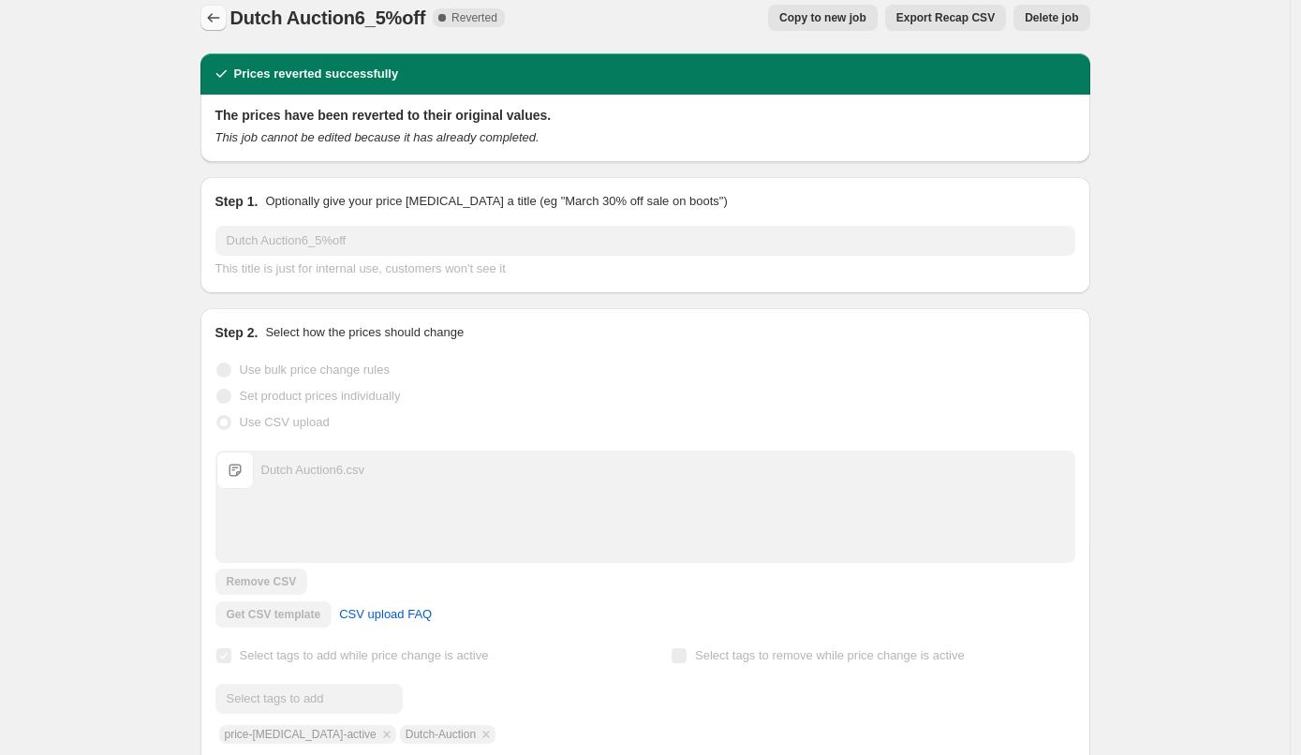
click at [217, 17] on icon "Price change jobs" at bounding box center [213, 17] width 19 height 19
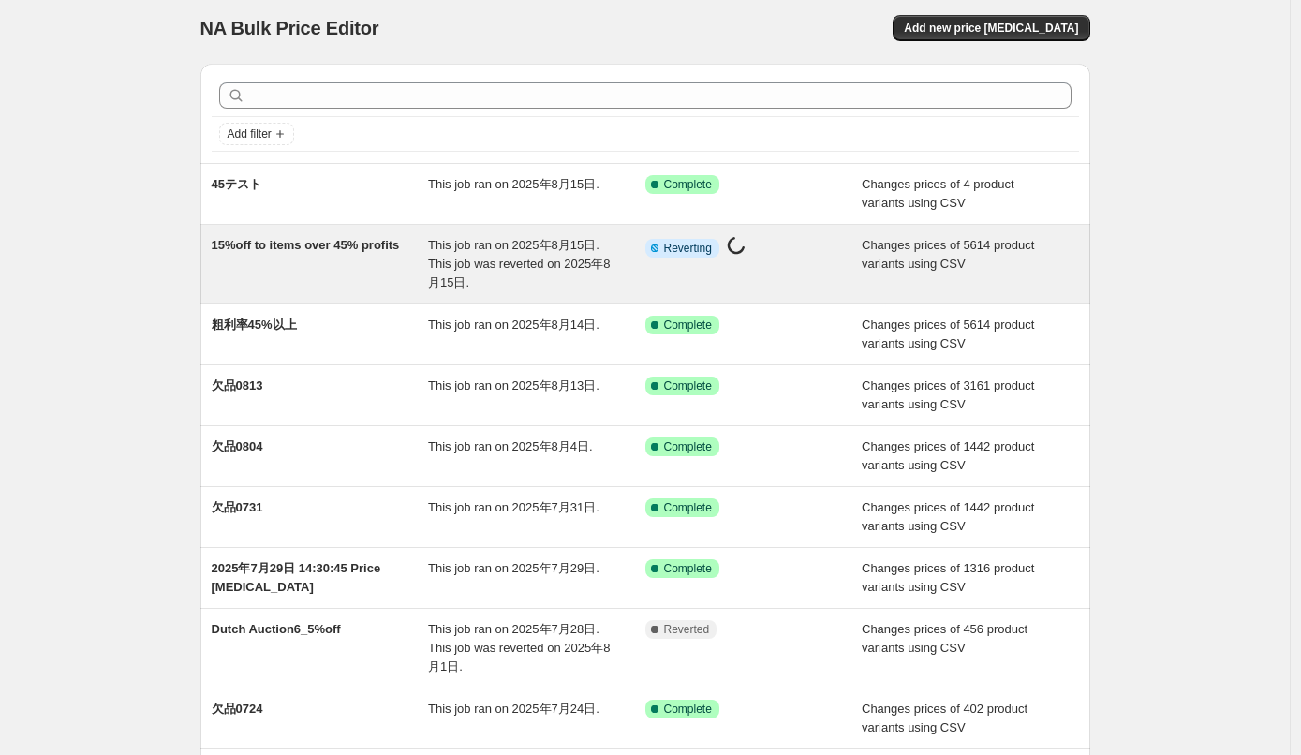
scroll to position [2, 0]
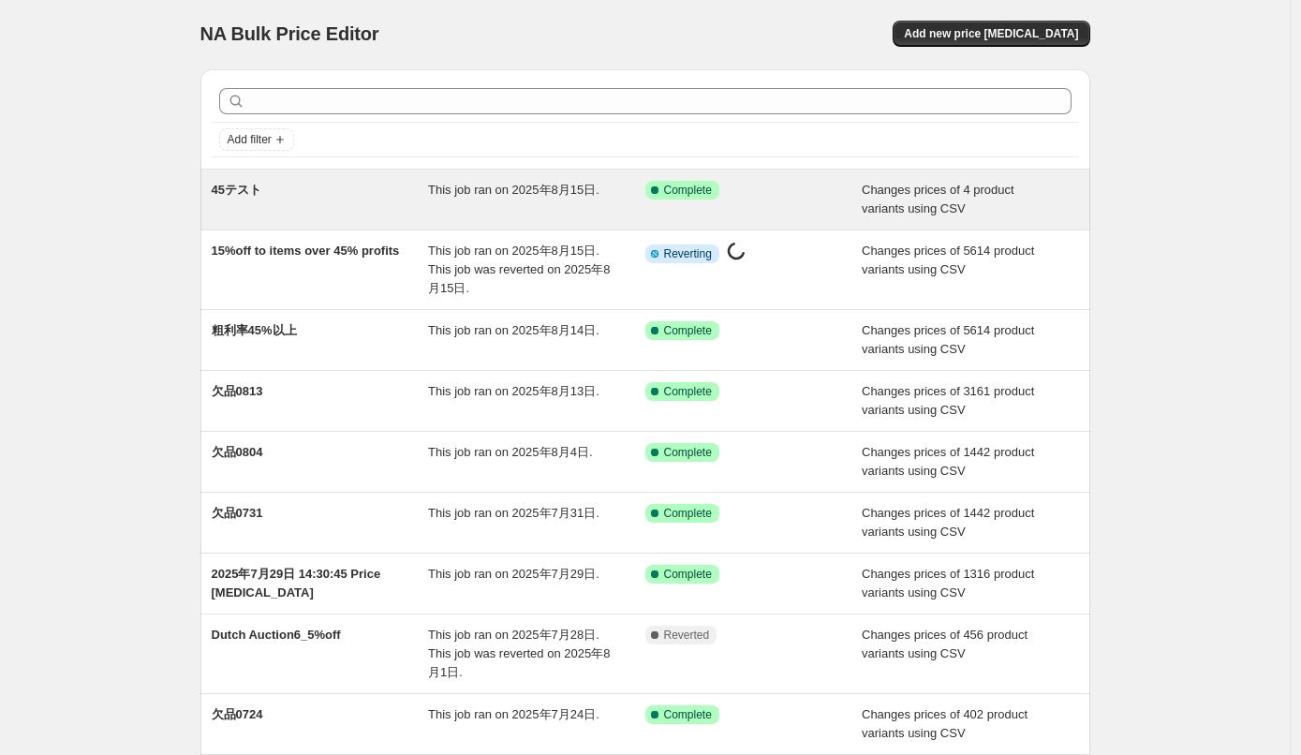
click at [247, 190] on span "45テスト" at bounding box center [237, 190] width 50 height 14
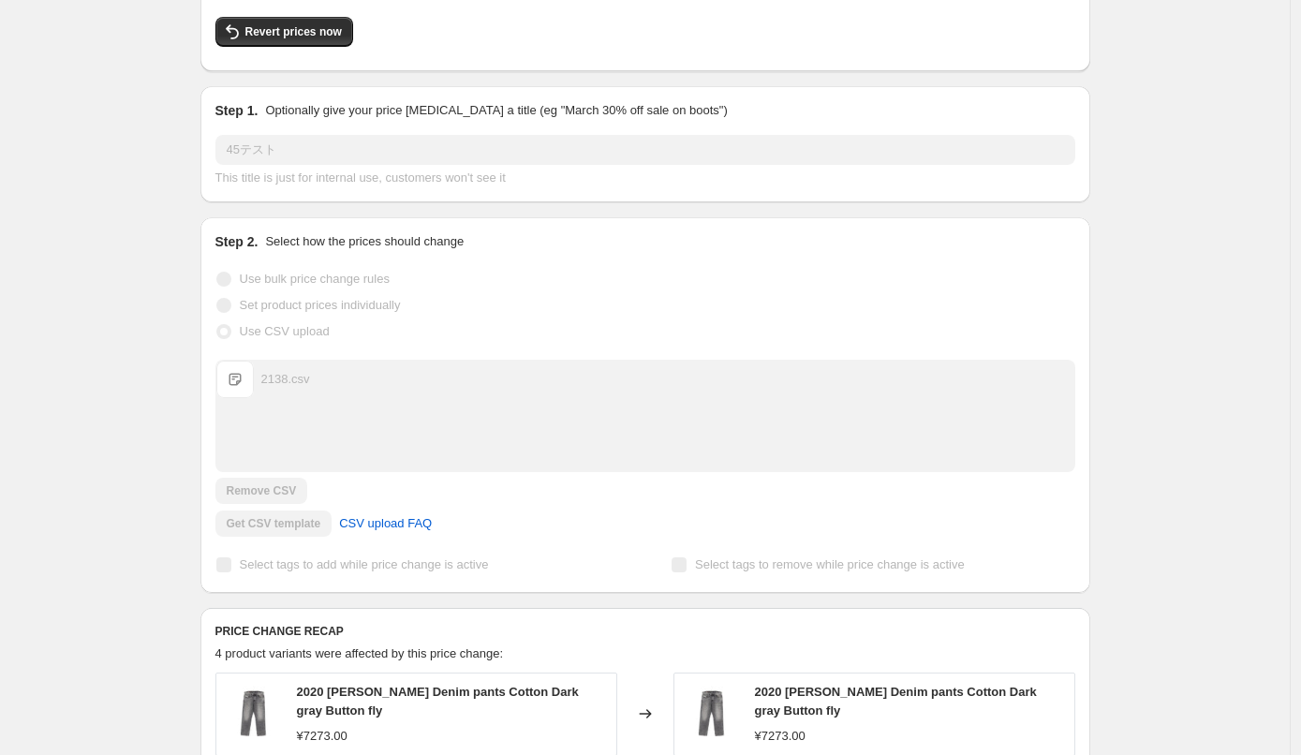
scroll to position [159, 0]
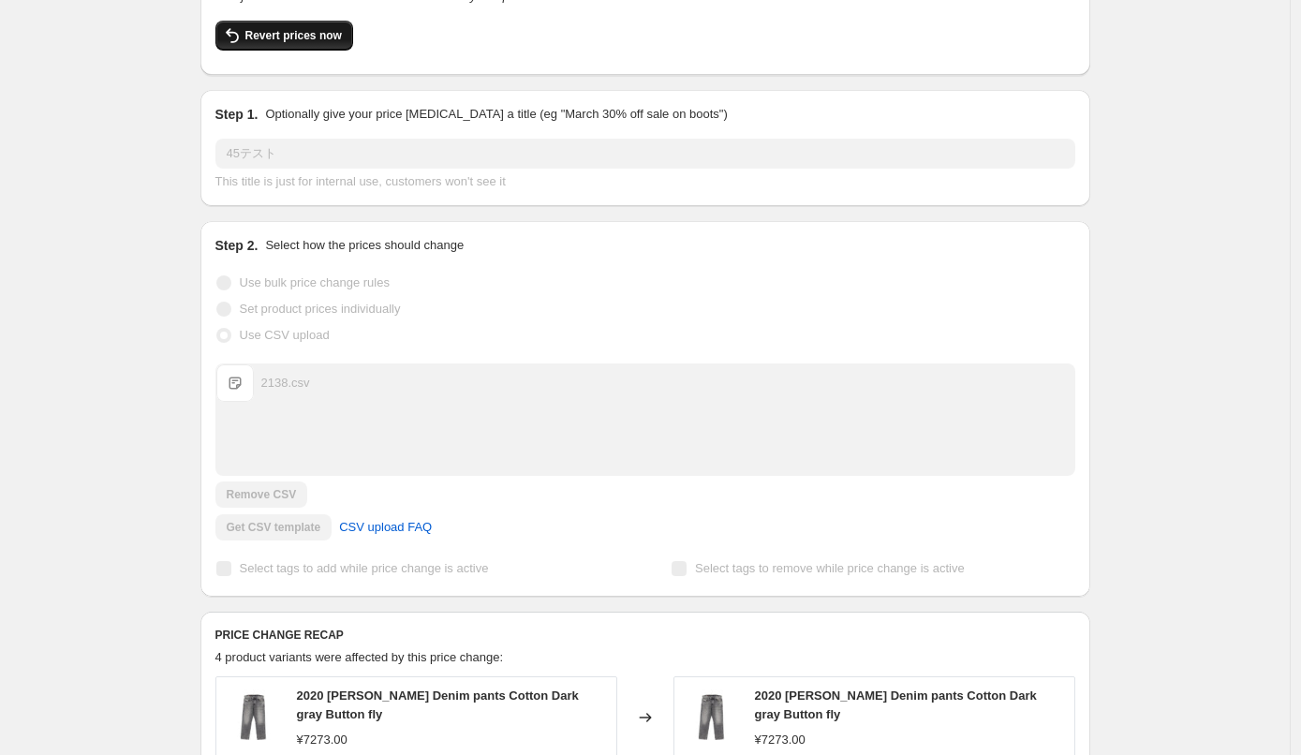
click at [316, 44] on button "Revert prices now" at bounding box center [285, 36] width 138 height 30
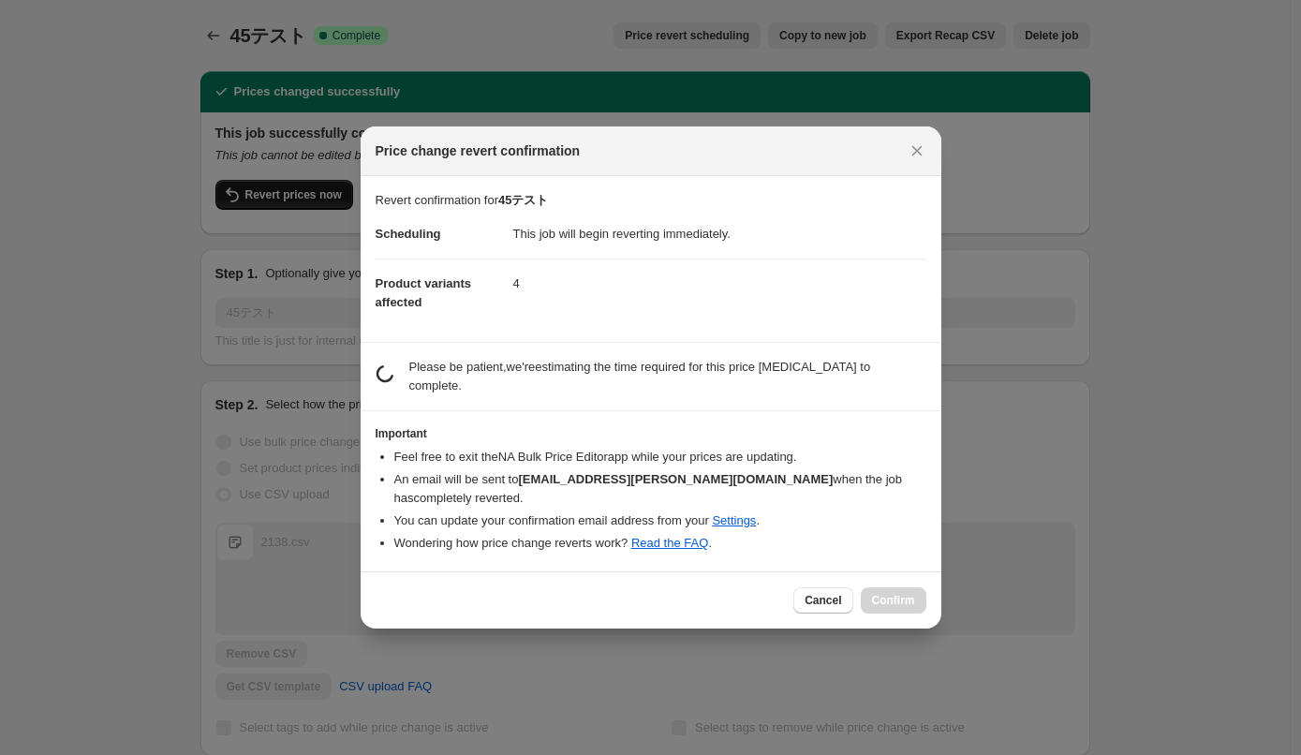
scroll to position [0, 0]
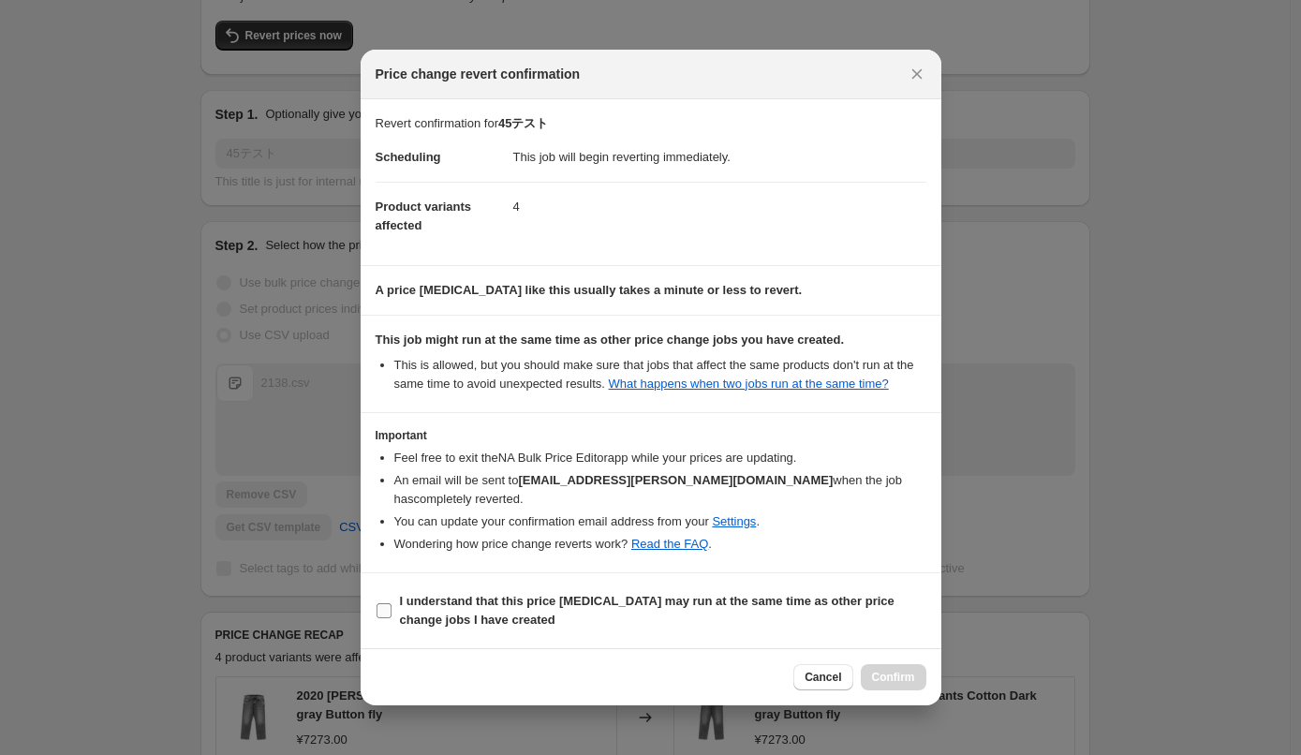
click at [394, 615] on label "I understand that this price [MEDICAL_DATA] may run at the same time as other p…" at bounding box center [651, 610] width 551 height 45
click at [392, 615] on input "I understand that this price [MEDICAL_DATA] may run at the same time as other p…" at bounding box center [384, 610] width 15 height 15
checkbox input "true"
click at [885, 685] on span "Confirm" at bounding box center [893, 677] width 43 height 15
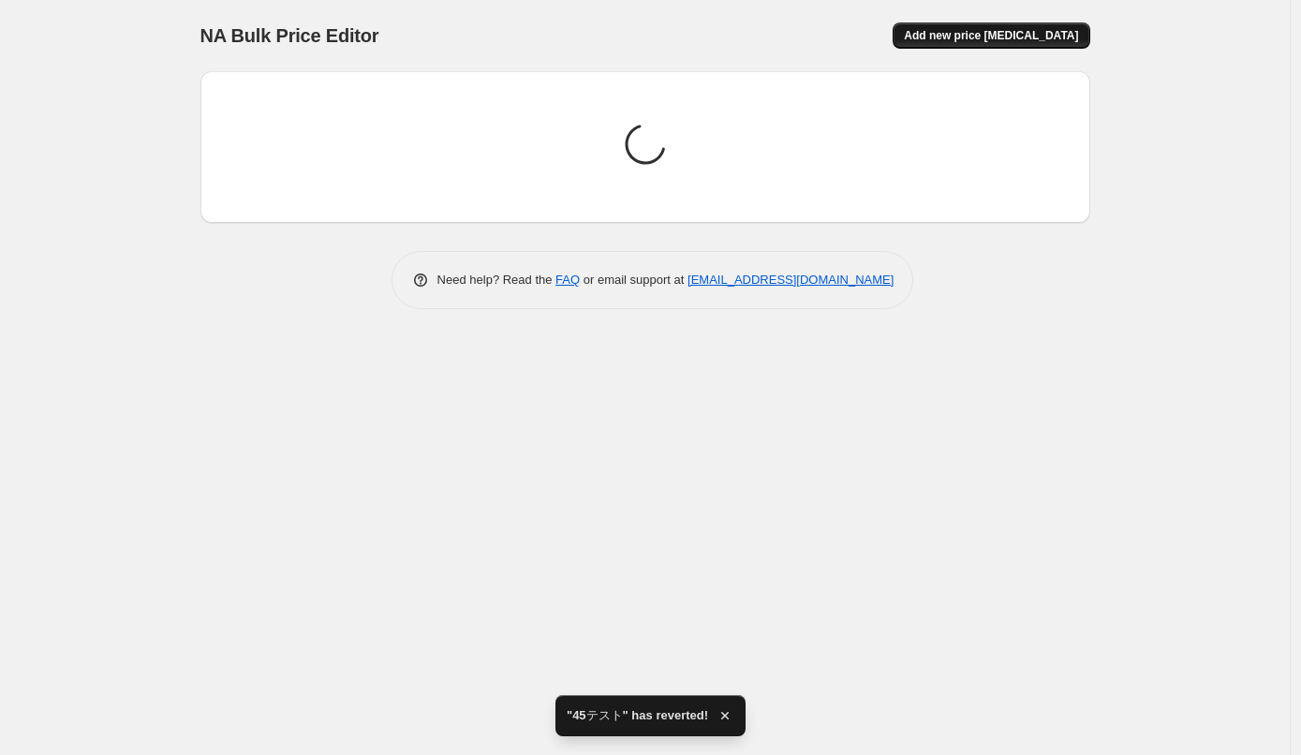
click at [980, 36] on span "Add new price [MEDICAL_DATA]" at bounding box center [991, 35] width 174 height 15
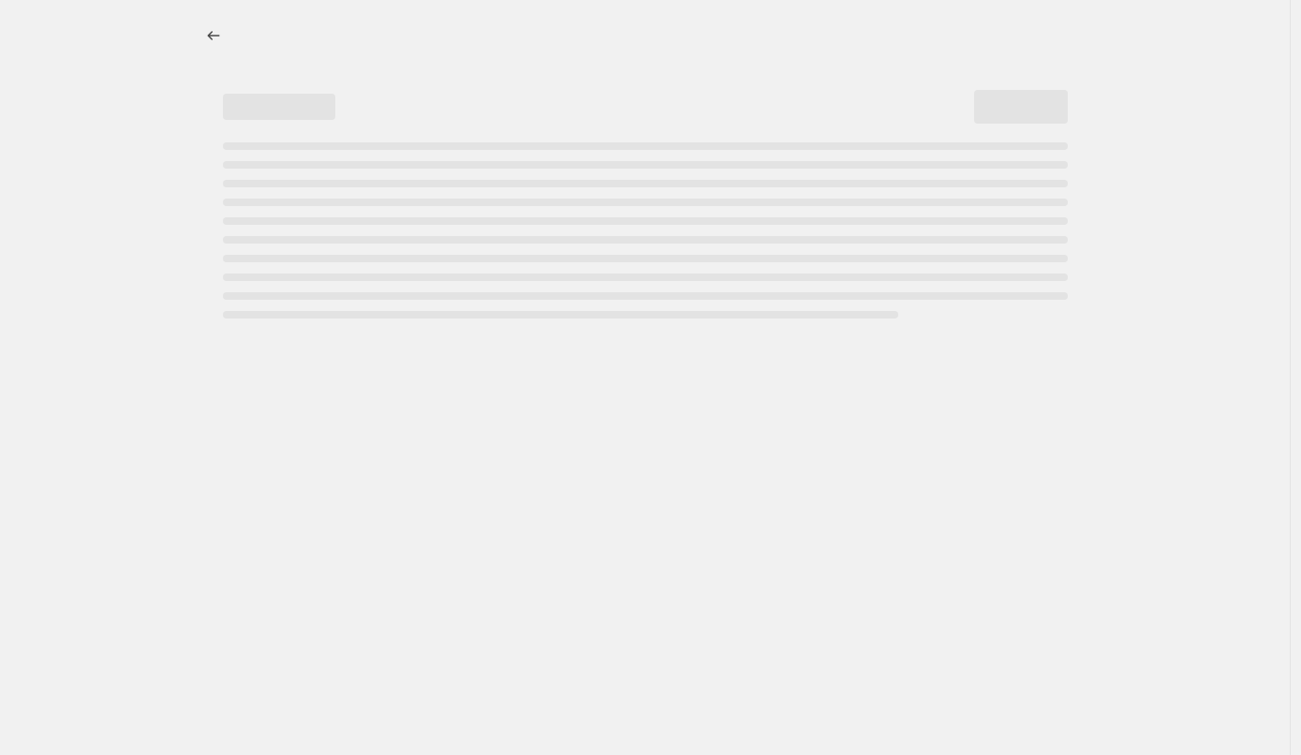
select select "percentage"
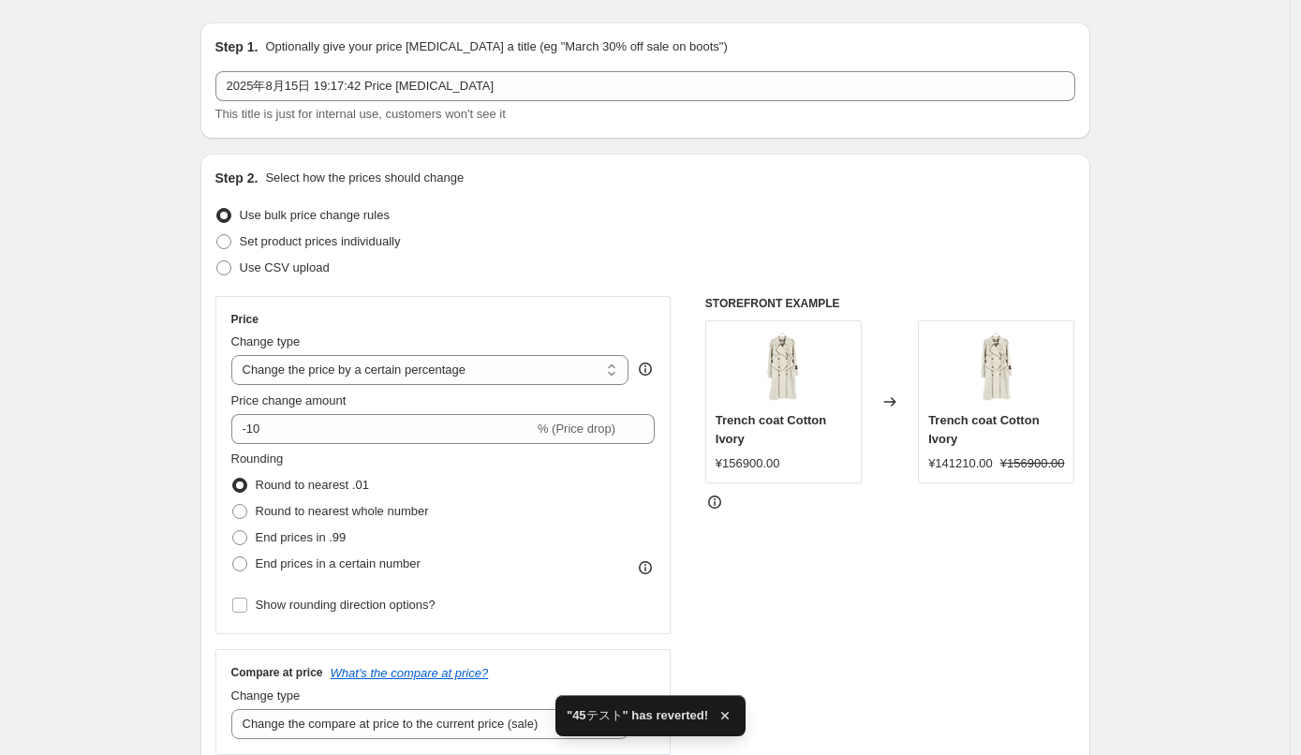
scroll to position [94, 0]
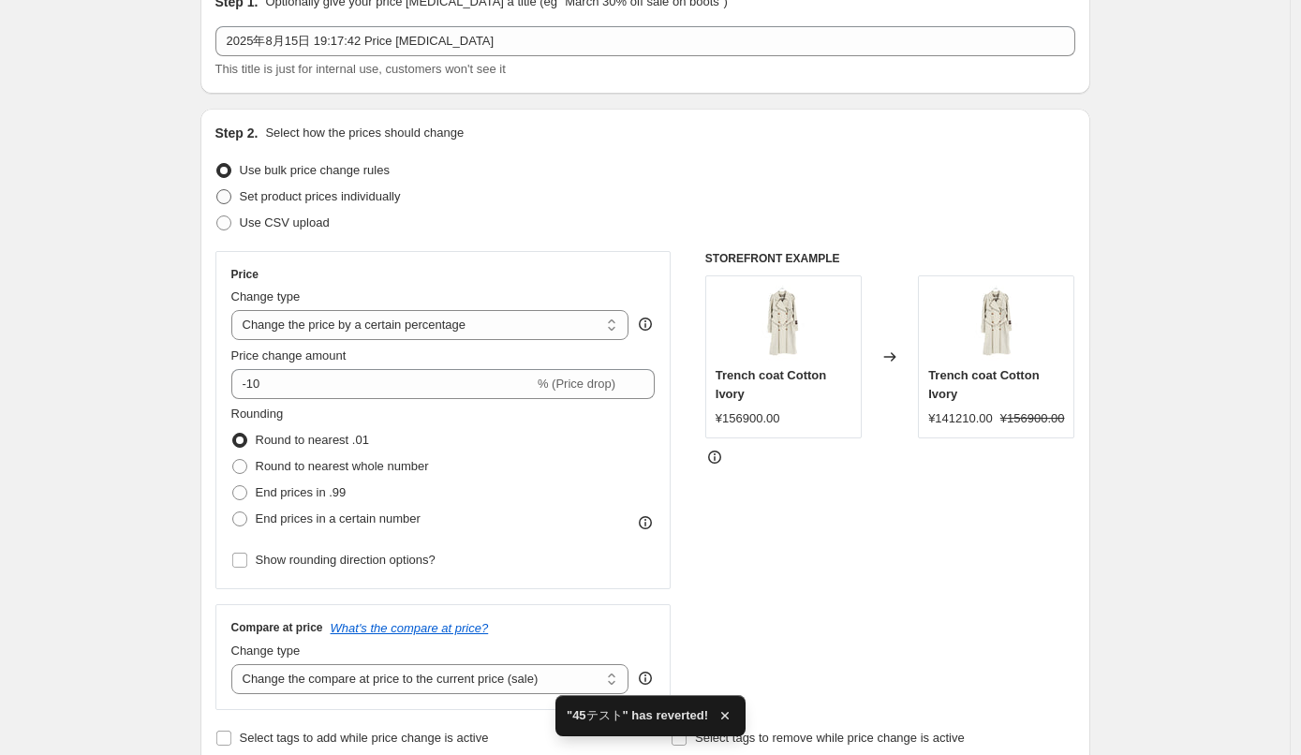
click at [317, 195] on span "Set product prices individually" at bounding box center [320, 196] width 161 height 14
click at [217, 190] on input "Set product prices individually" at bounding box center [216, 189] width 1 height 1
radio input "true"
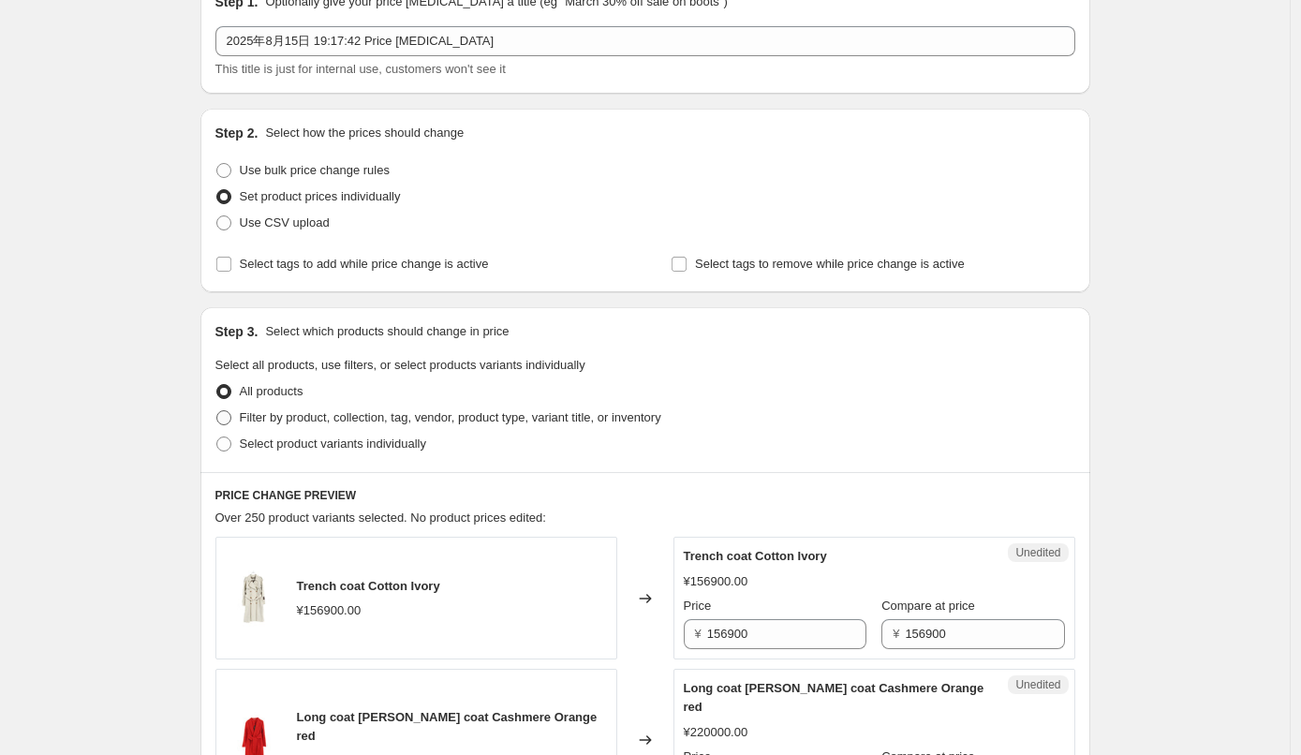
click at [305, 420] on span "Filter by product, collection, tag, vendor, product type, variant title, or inv…" at bounding box center [451, 417] width 422 height 14
click at [217, 411] on input "Filter by product, collection, tag, vendor, product type, variant title, or inv…" at bounding box center [216, 410] width 1 height 1
radio input "true"
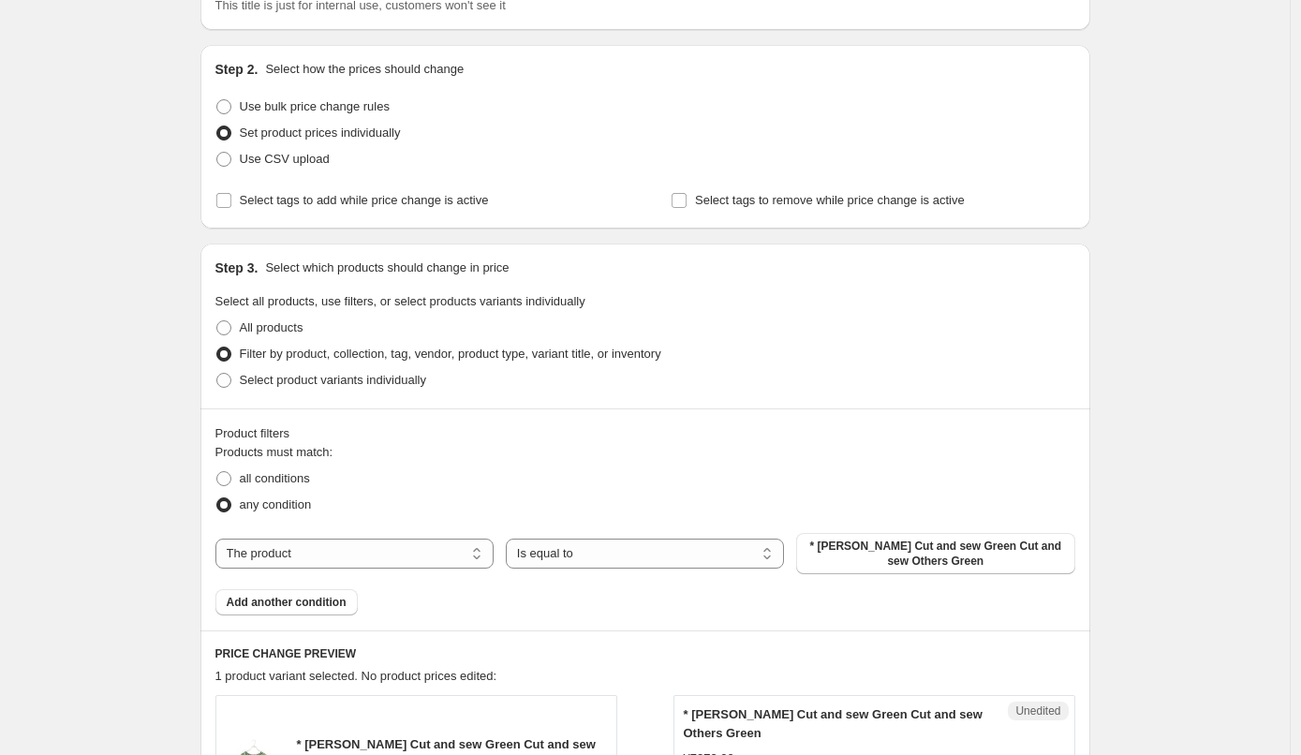
scroll to position [202, 0]
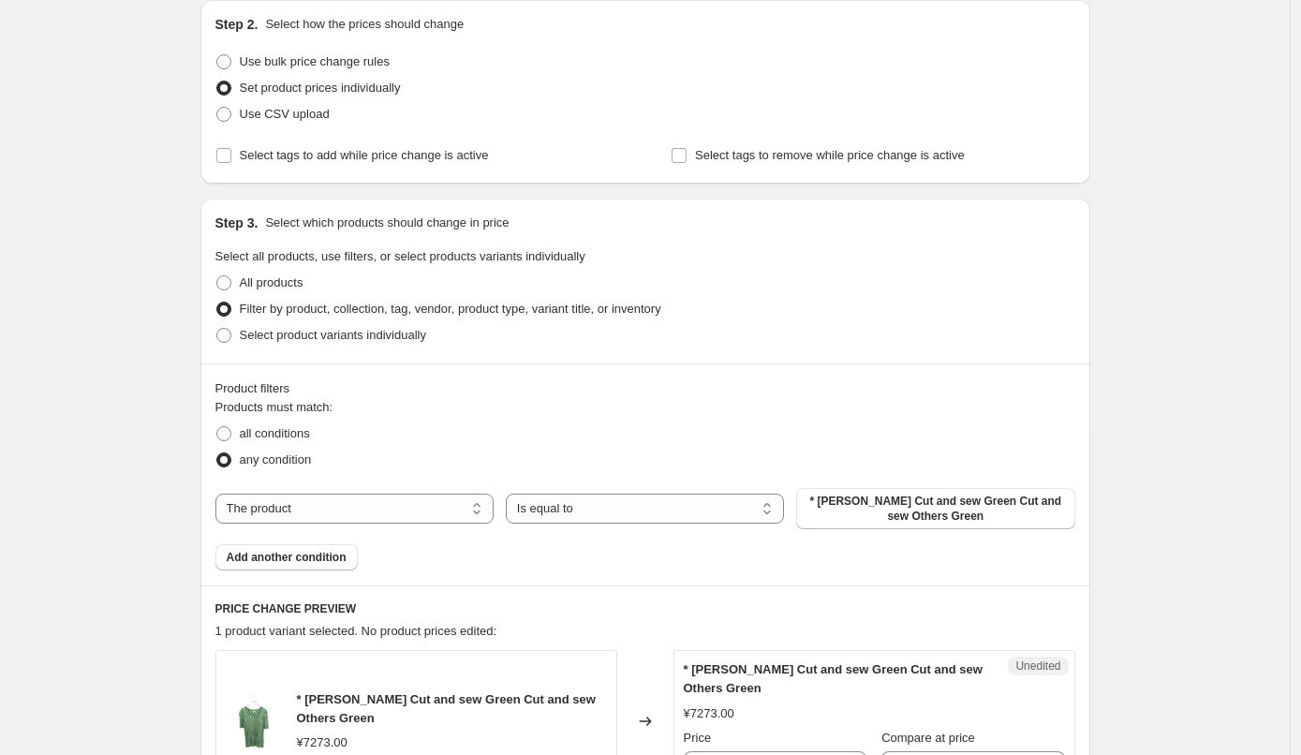
click at [622, 527] on div "The product The product's collection The product's tag The product's vendor The…" at bounding box center [646, 508] width 860 height 41
click at [617, 515] on select "Is equal to Is not equal to" at bounding box center [645, 509] width 278 height 30
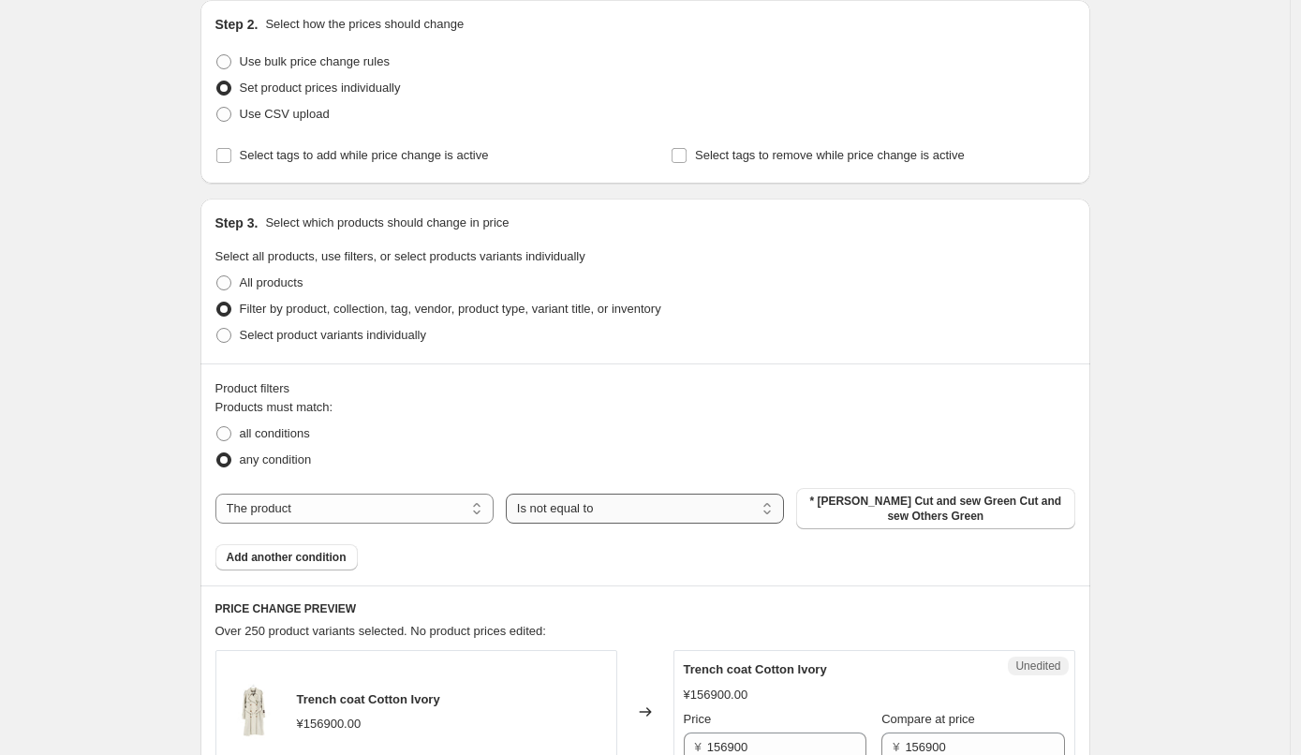
click at [625, 515] on select "Is equal to Is not equal to" at bounding box center [645, 509] width 278 height 30
select select "equal"
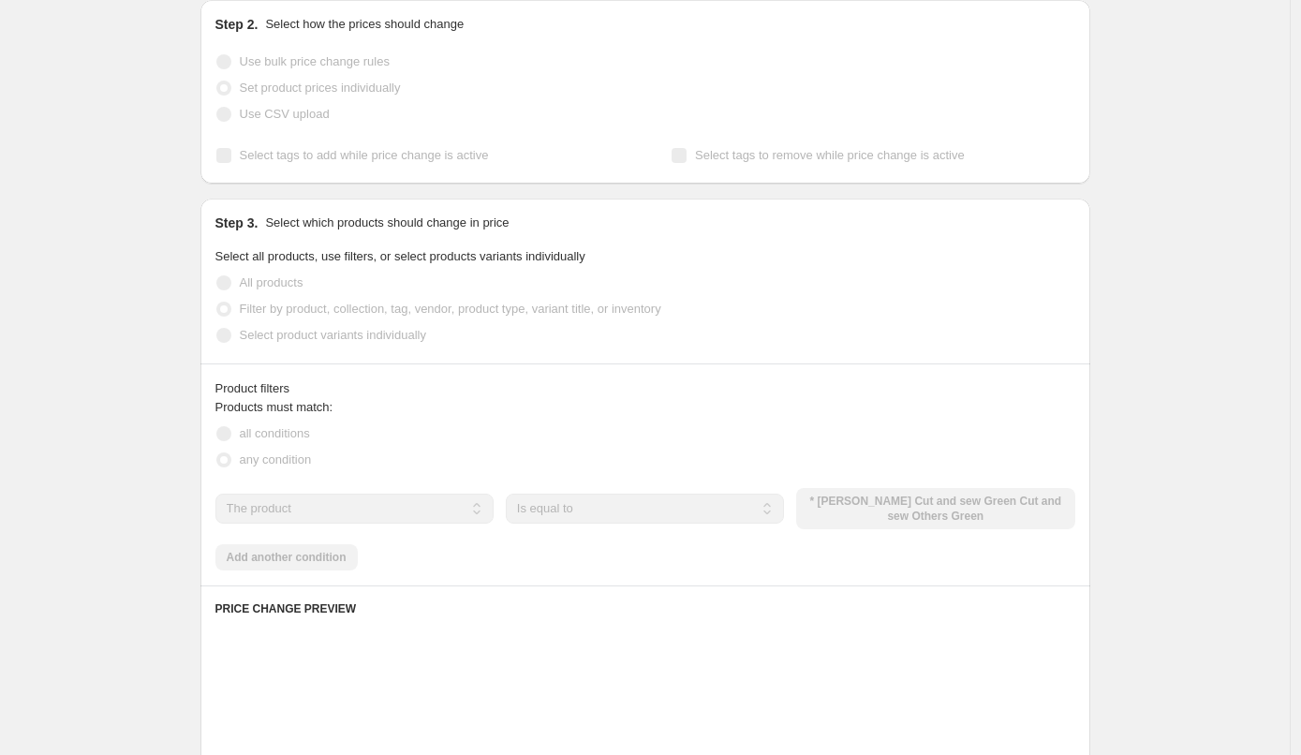
click at [859, 513] on div "The product The product's collection The product's tag The product's vendor The…" at bounding box center [646, 508] width 860 height 41
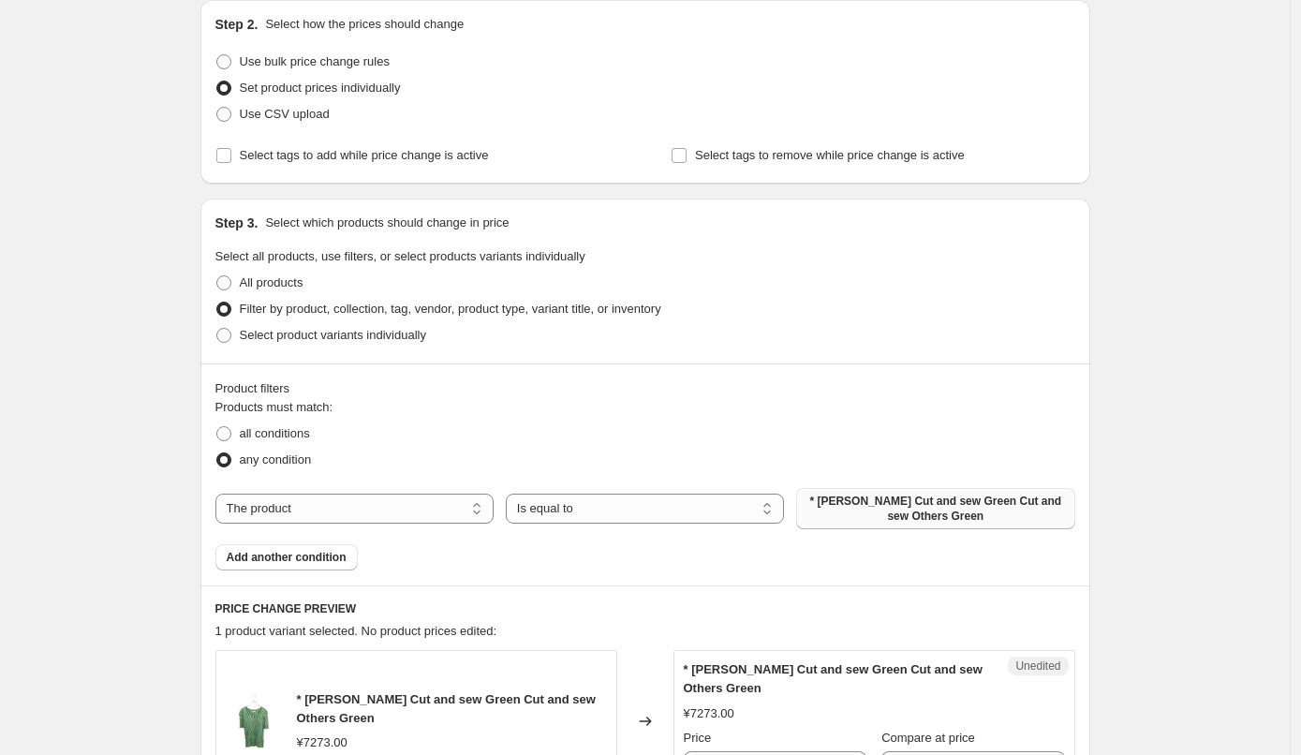
click at [861, 513] on span "* [PERSON_NAME] Cut and sew Green Cut and sew Others Green" at bounding box center [936, 509] width 256 height 30
click at [367, 516] on select "The product The product's collection The product's tag The product's vendor The…" at bounding box center [355, 509] width 278 height 30
select select "tag"
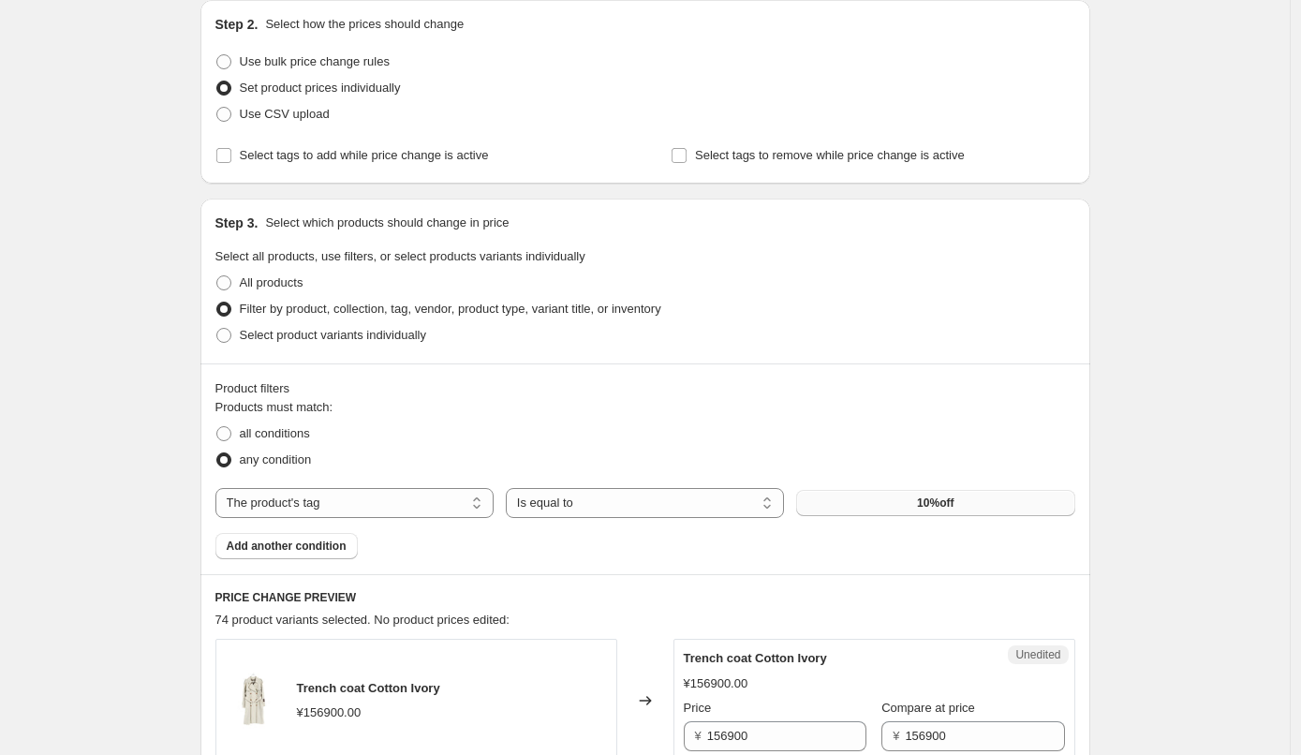
click at [883, 510] on button "10%off" at bounding box center [935, 503] width 278 height 26
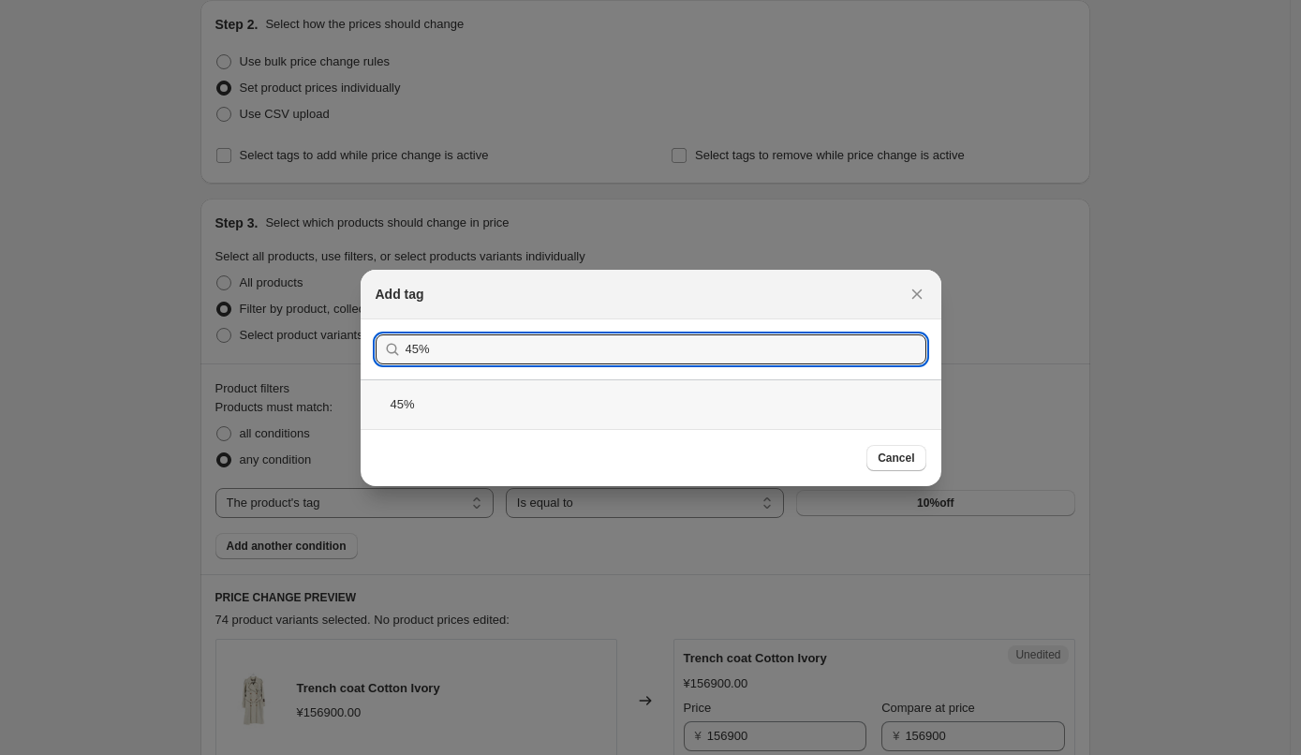
type input "45%"
click at [613, 418] on div "45%" at bounding box center [651, 404] width 581 height 50
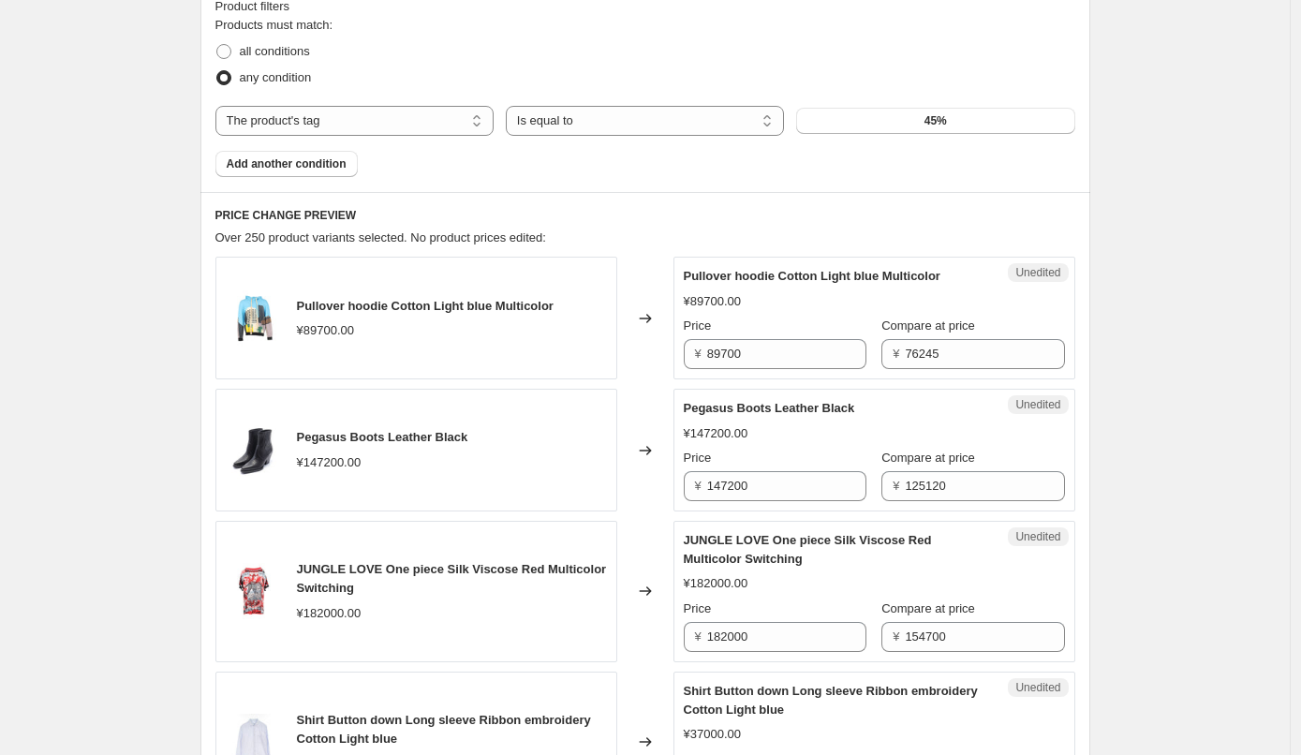
scroll to position [0, 0]
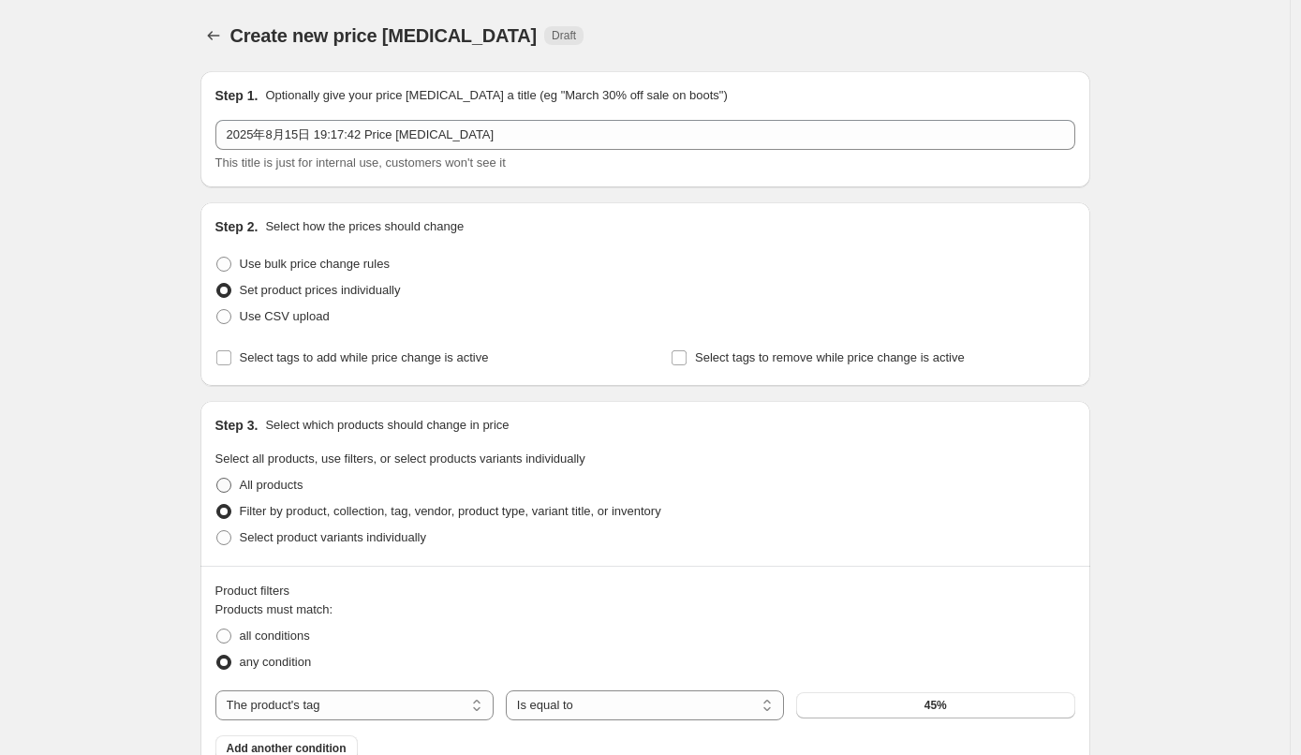
click at [250, 482] on span "All products" at bounding box center [272, 485] width 64 height 14
click at [217, 479] on input "All products" at bounding box center [216, 478] width 1 height 1
radio input "true"
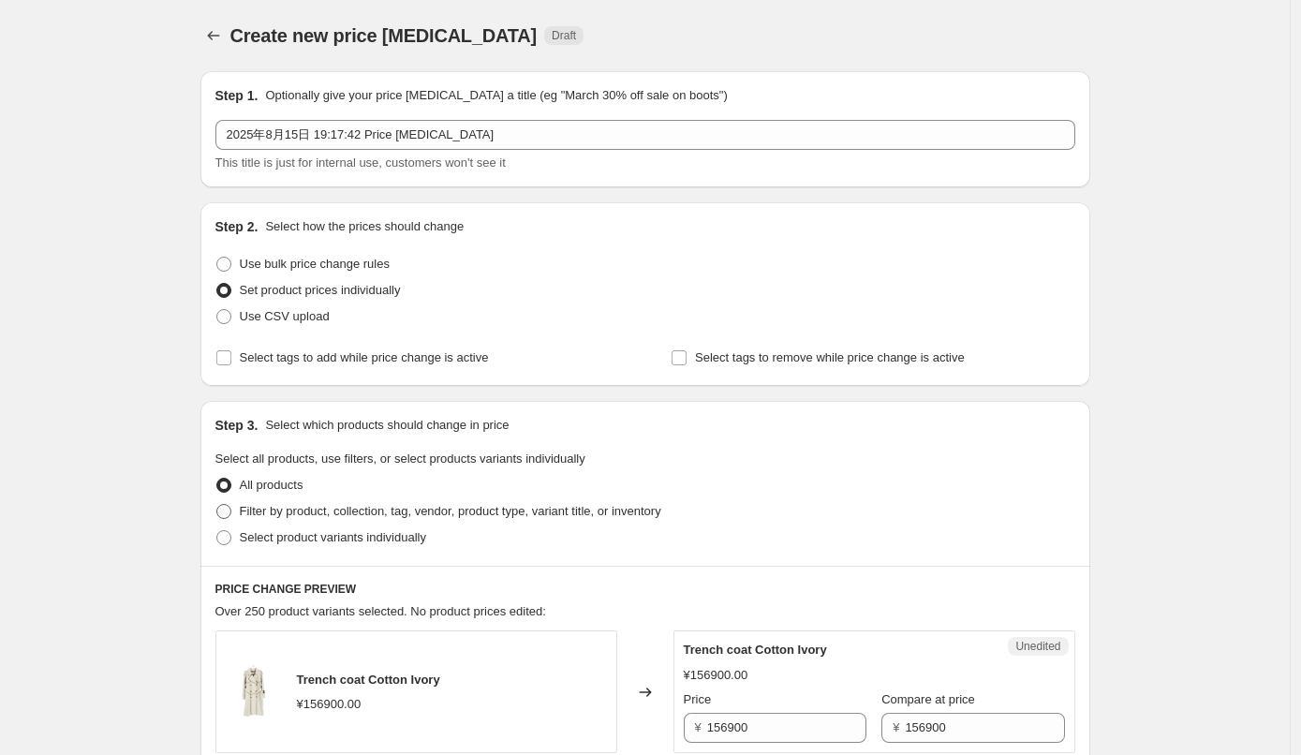
click at [228, 510] on span at bounding box center [223, 511] width 15 height 15
click at [217, 505] on input "Filter by product, collection, tag, vendor, product type, variant title, or inv…" at bounding box center [216, 504] width 1 height 1
radio input "true"
select select "tag"
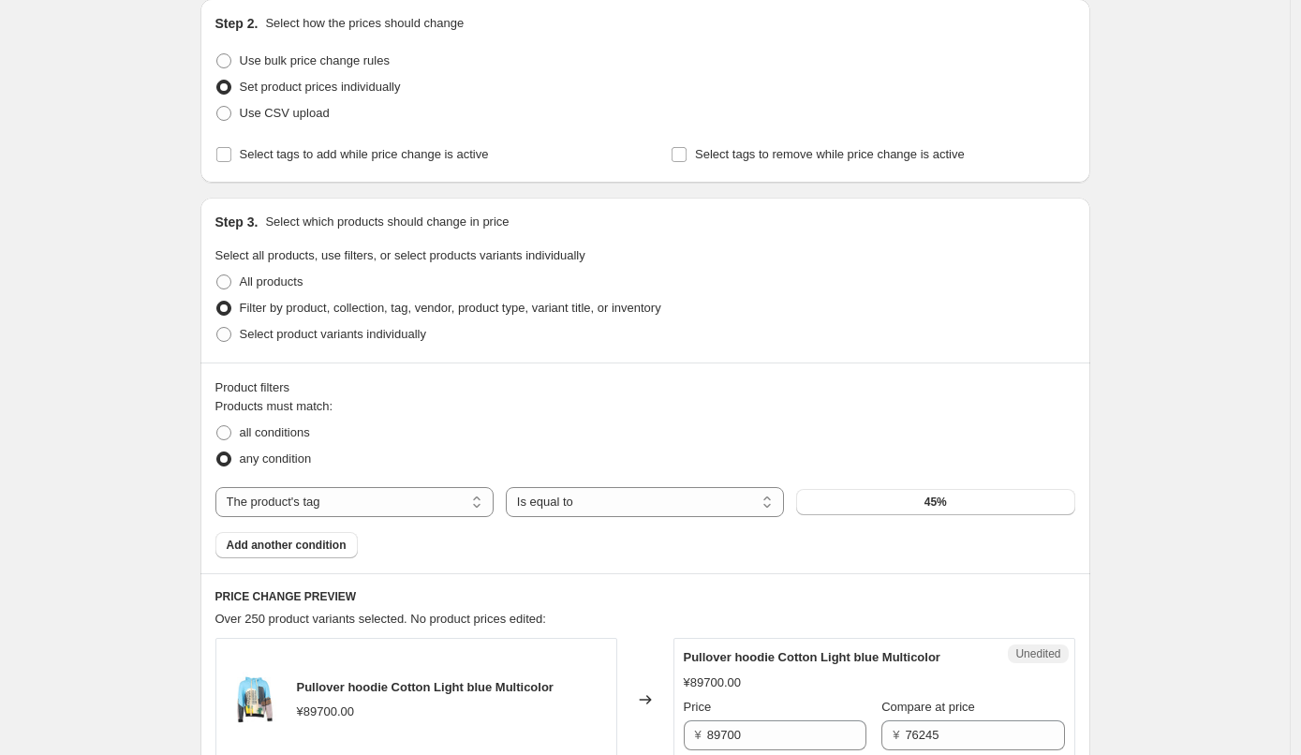
scroll to position [206, 0]
click at [313, 54] on span "Use bulk price change rules" at bounding box center [315, 58] width 150 height 14
click at [217, 52] on input "Use bulk price change rules" at bounding box center [216, 51] width 1 height 1
radio input "true"
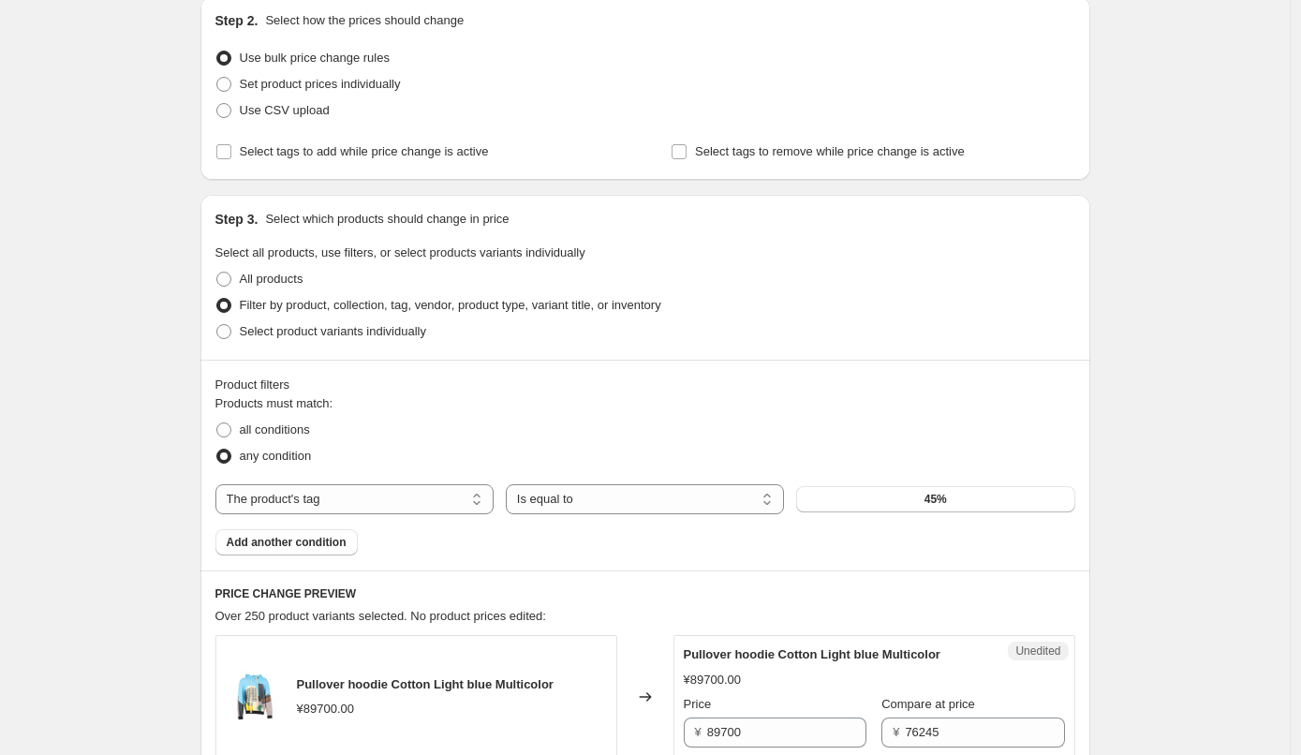
select select "percentage"
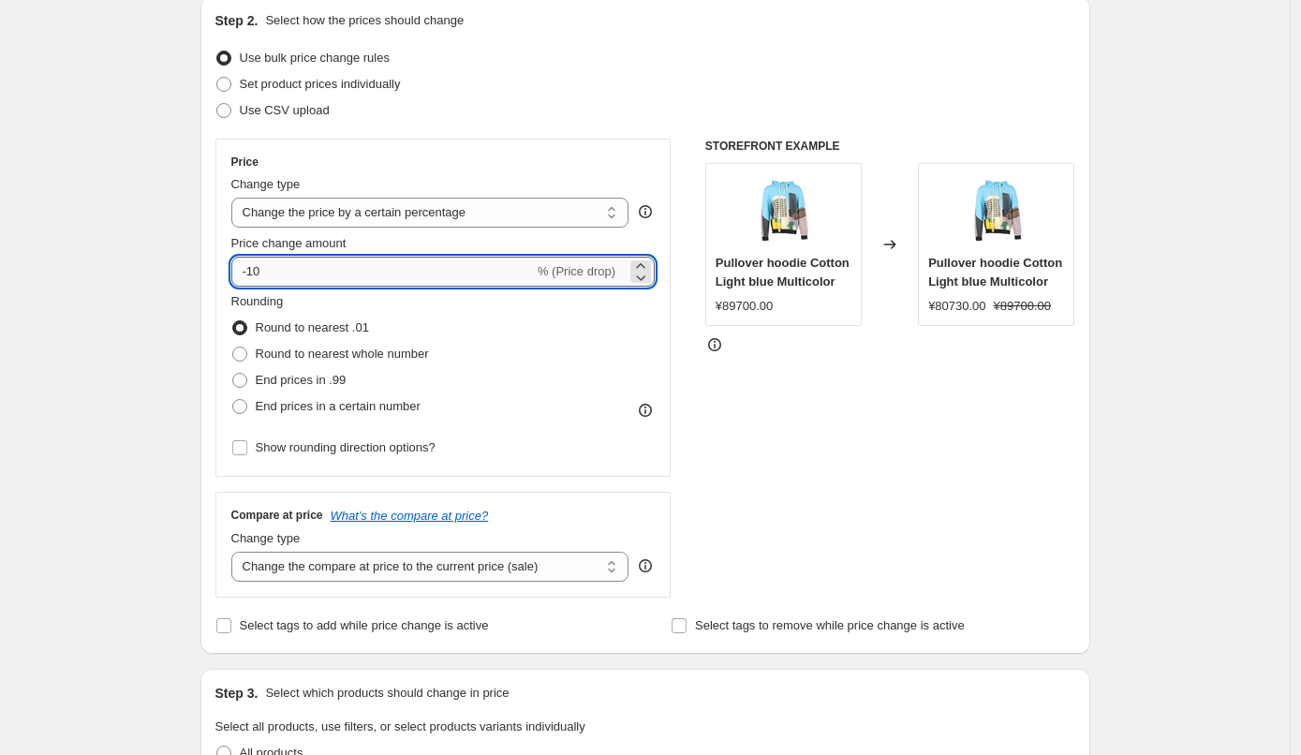
click at [334, 270] on input "-10" at bounding box center [382, 272] width 303 height 30
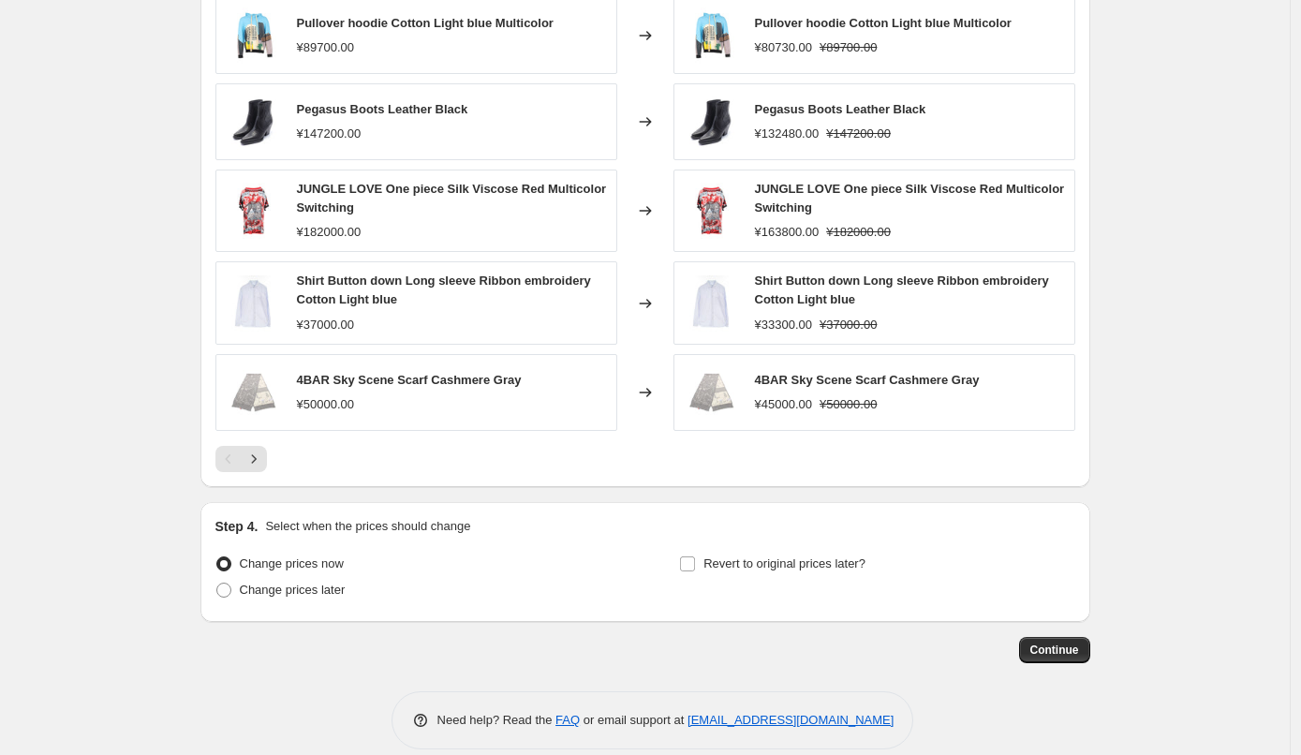
scroll to position [1341, 0]
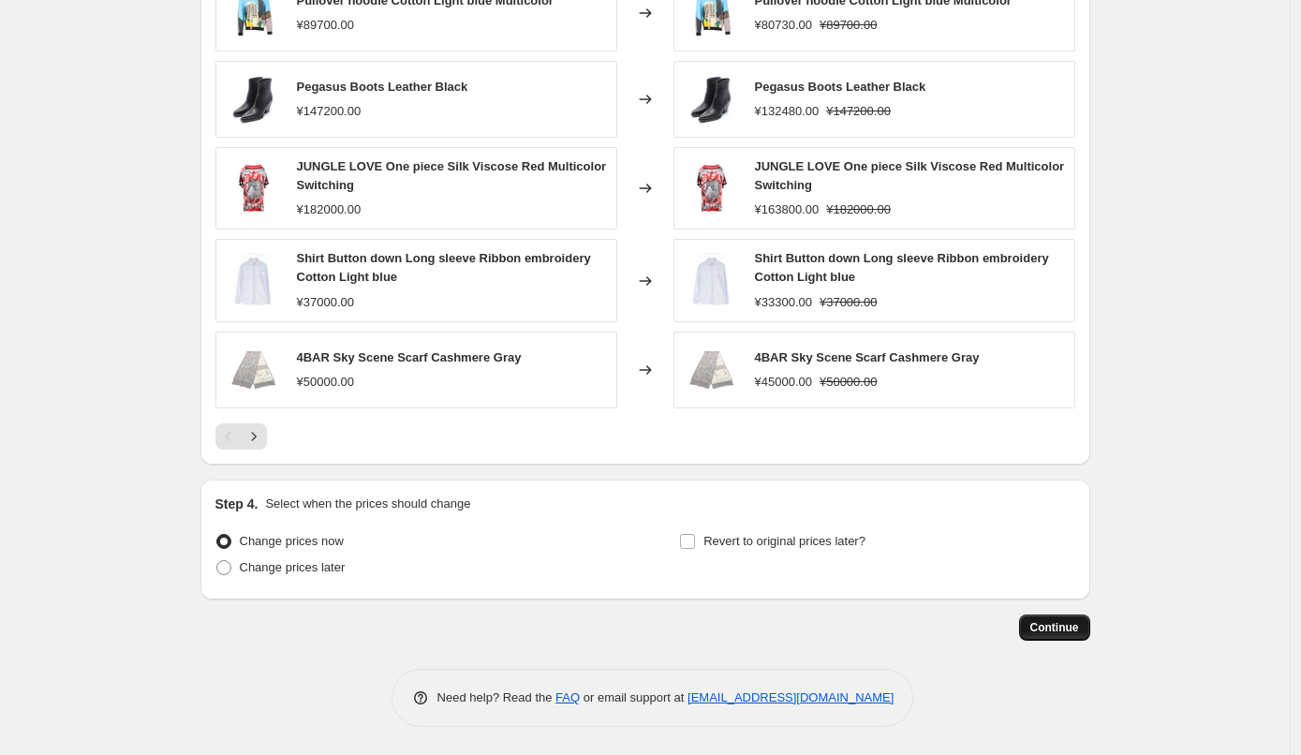
type input "-15"
click at [1048, 624] on span "Continue" at bounding box center [1055, 627] width 49 height 15
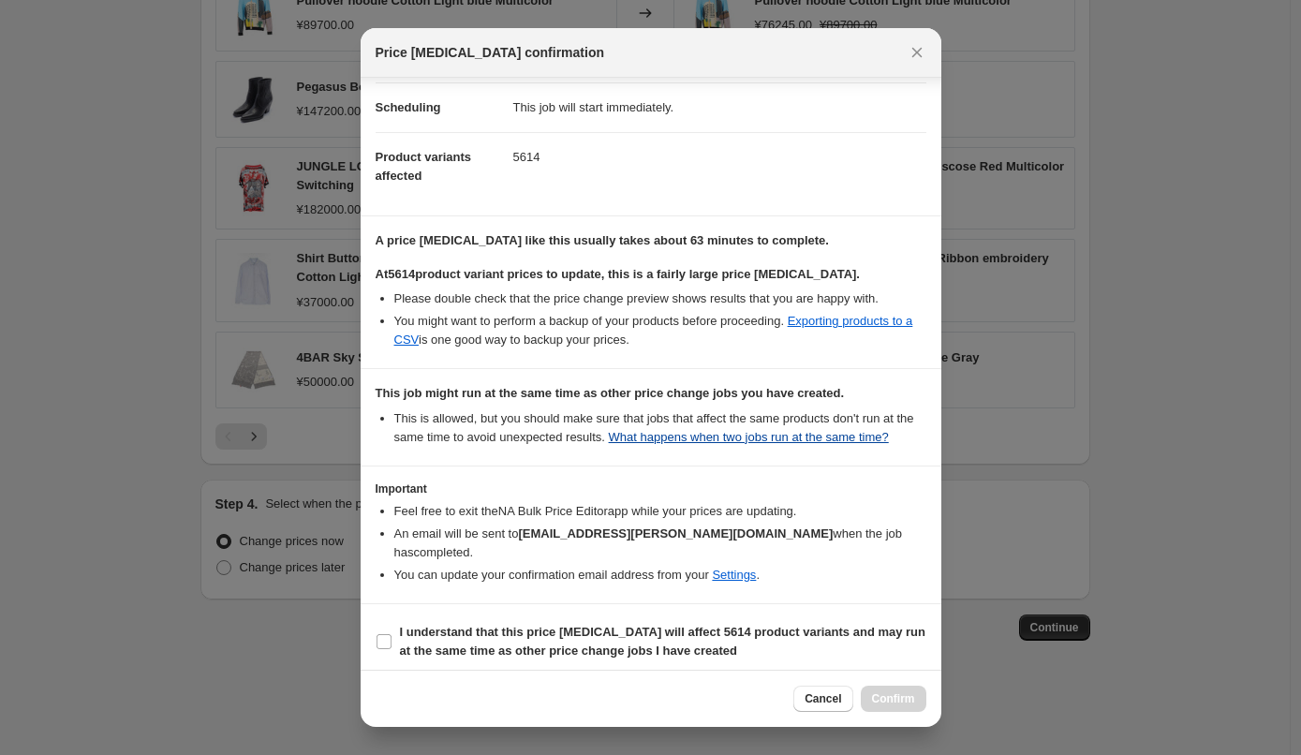
scroll to position [156, 0]
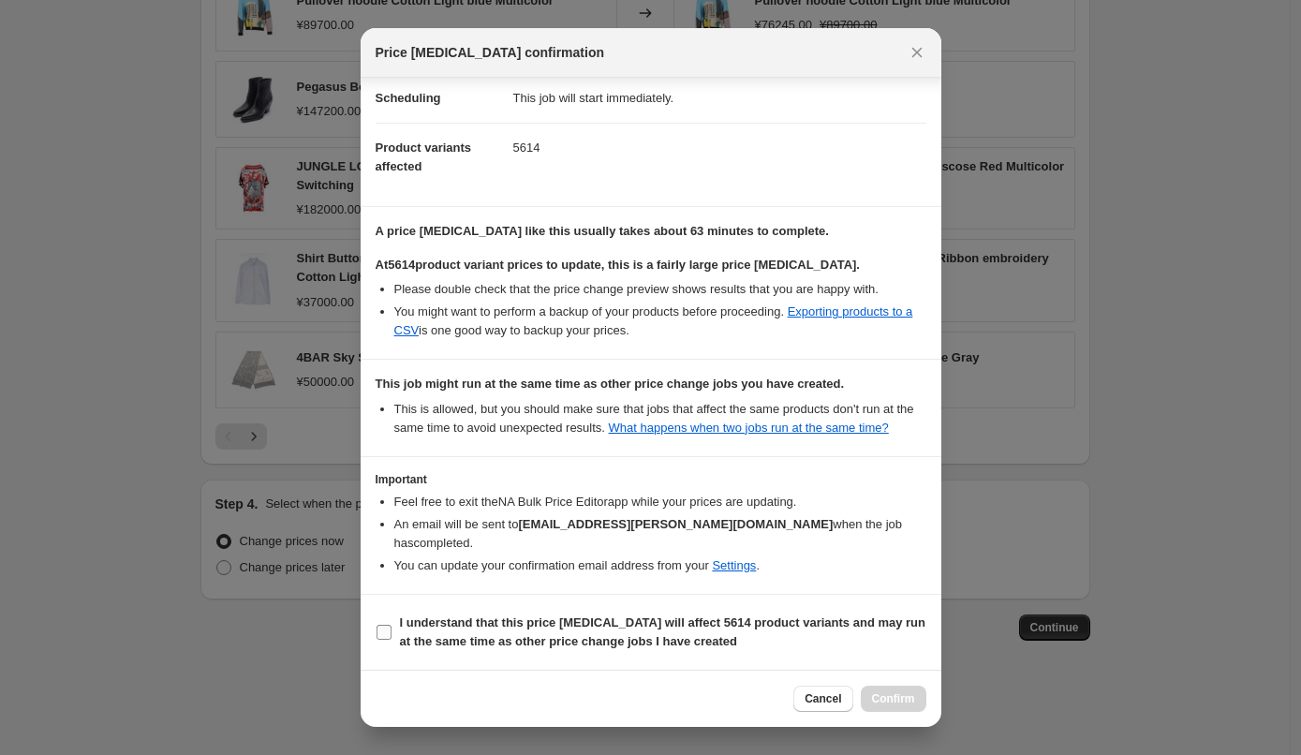
click at [531, 624] on b "I understand that this price [MEDICAL_DATA] will affect 5614 product variants a…" at bounding box center [663, 632] width 527 height 33
click at [392, 625] on input "I understand that this price [MEDICAL_DATA] will affect 5614 product variants a…" at bounding box center [384, 632] width 15 height 15
checkbox input "true"
click at [883, 695] on span "Confirm" at bounding box center [893, 698] width 43 height 15
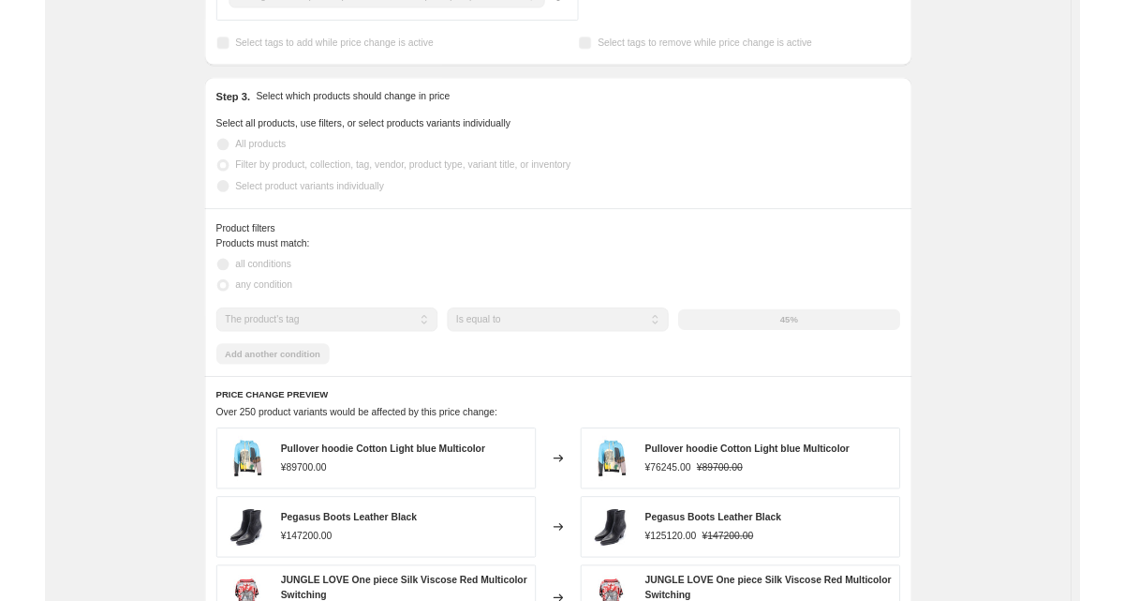
scroll to position [918, 0]
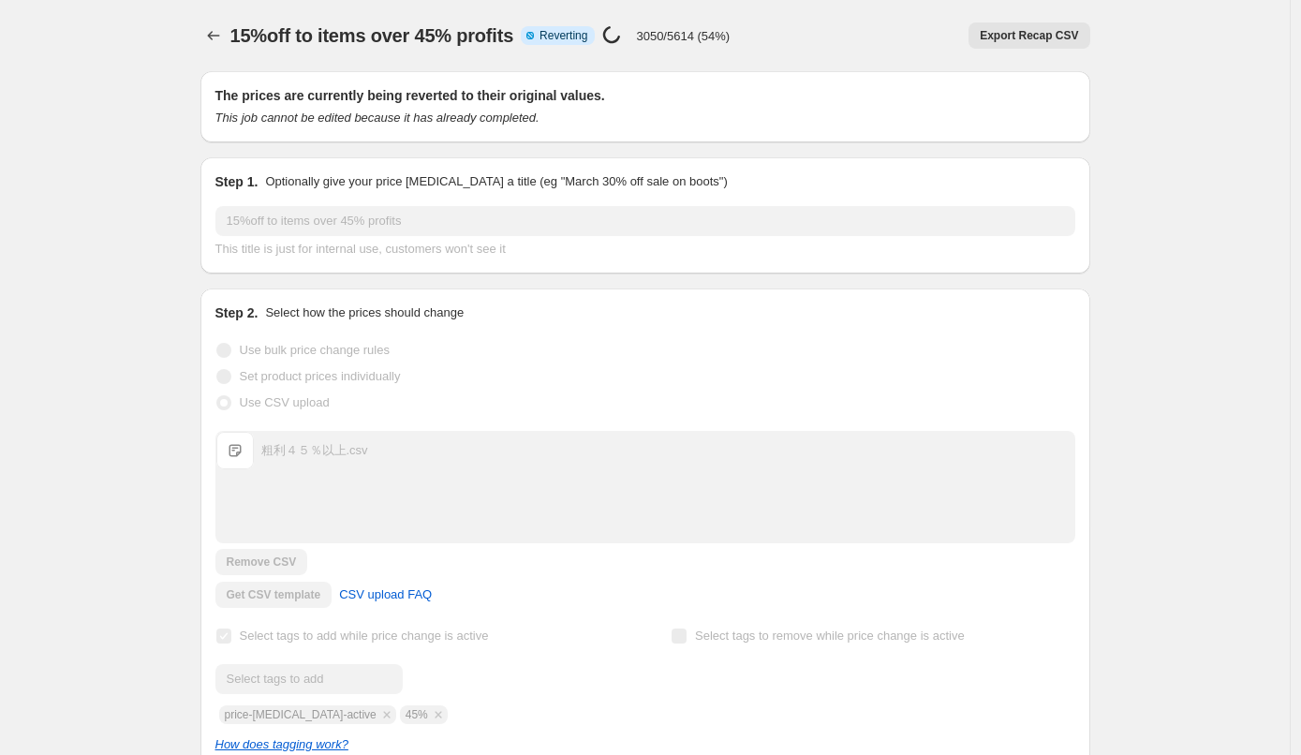
scroll to position [12, 0]
